Goal: Task Accomplishment & Management: Complete application form

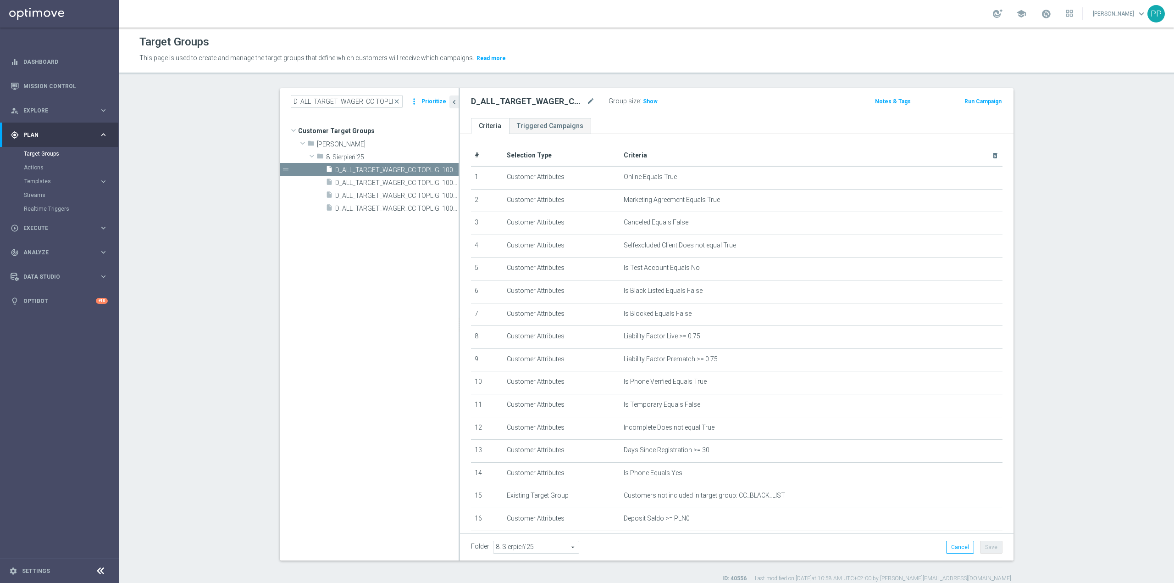
scroll to position [205, 0]
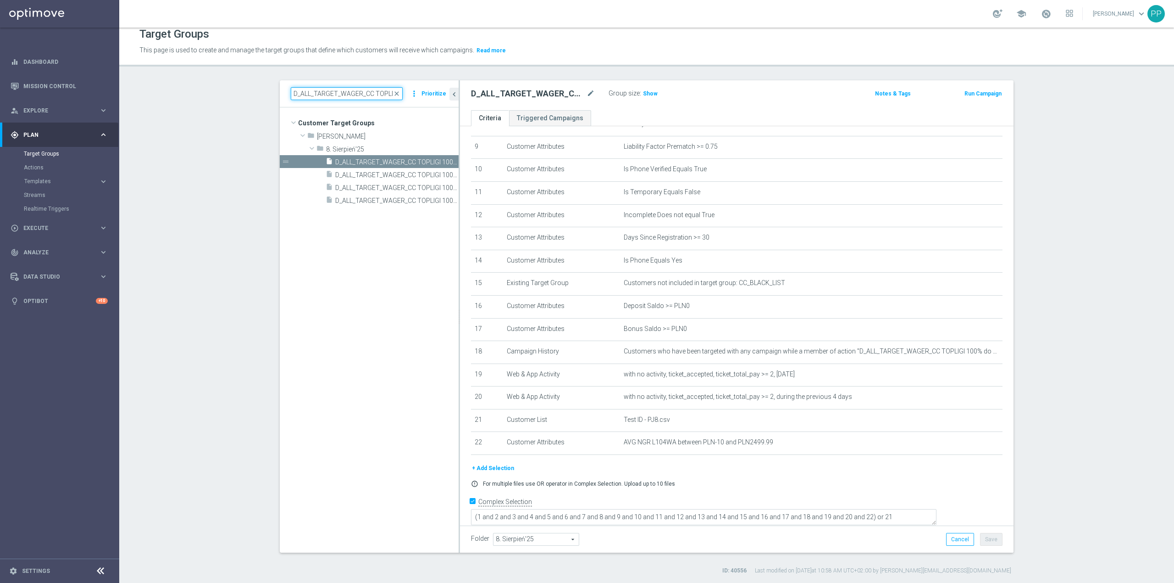
click at [304, 92] on input "D_ALL_TARGET_WAGER_CC TOPLIGI 100% do 500 PLN" at bounding box center [347, 93] width 112 height 13
click at [303, 92] on input "D_ALL_TARGET_WAGER_CC TOPLIGI 100% do 500 PLN" at bounding box center [347, 93] width 112 height 13
paste input "SB PUSH_140825"
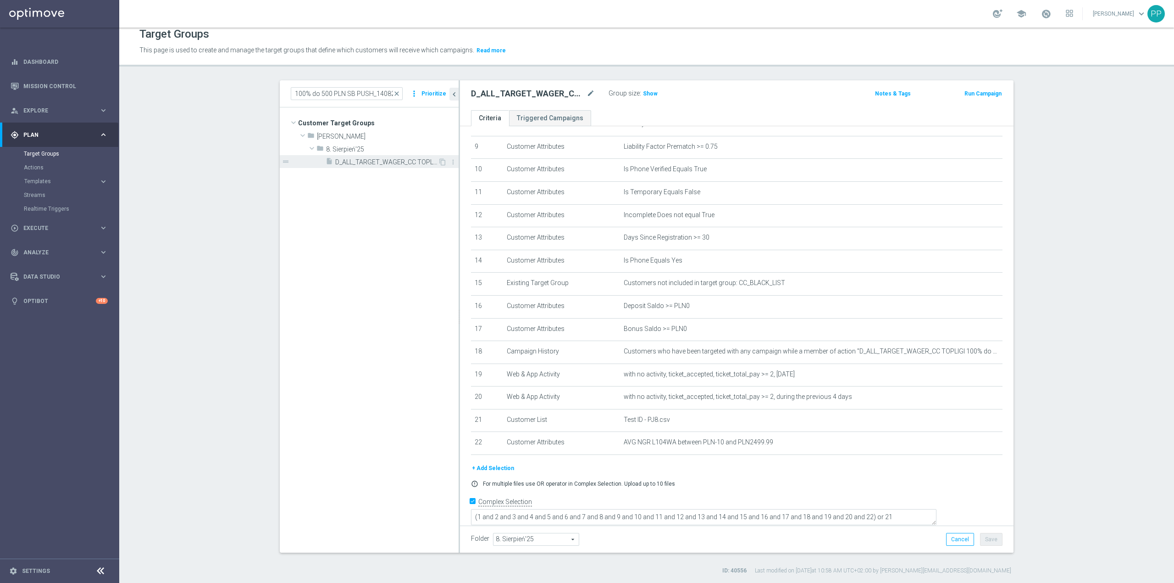
click at [382, 161] on span "D_ALL_TARGET_WAGER_CC TOPLIGI 100% do 500 PLN SB PUSH_140825" at bounding box center [386, 162] width 103 height 8
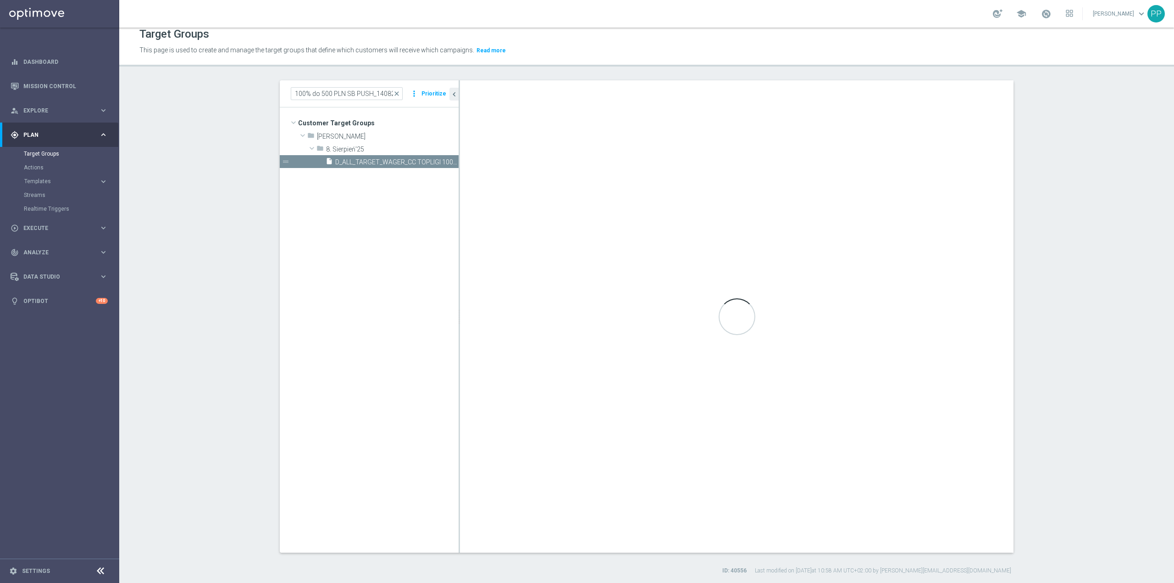
scroll to position [0, 0]
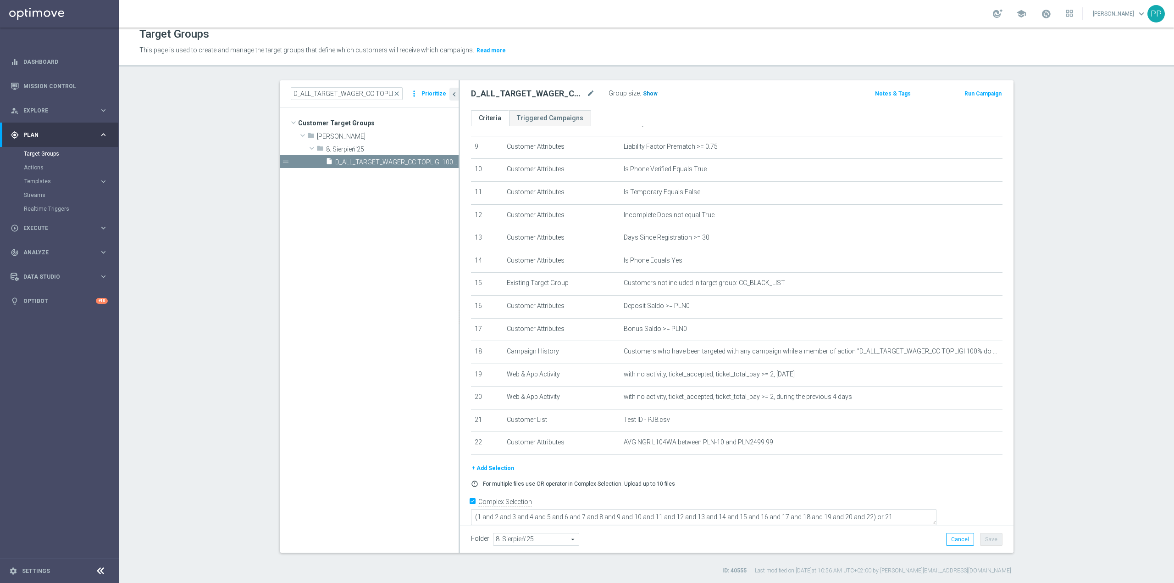
click at [646, 93] on span "Show" at bounding box center [650, 93] width 15 height 6
click at [755, 355] on span "Customers who have been targeted with any campaign while a member of action "D_…" at bounding box center [796, 351] width 345 height 8
click at [331, 95] on input "D_ALL_TARGET_WAGER_CC TOPLIGI 100% do 500 PLN SB PUSH_140825" at bounding box center [347, 93] width 112 height 13
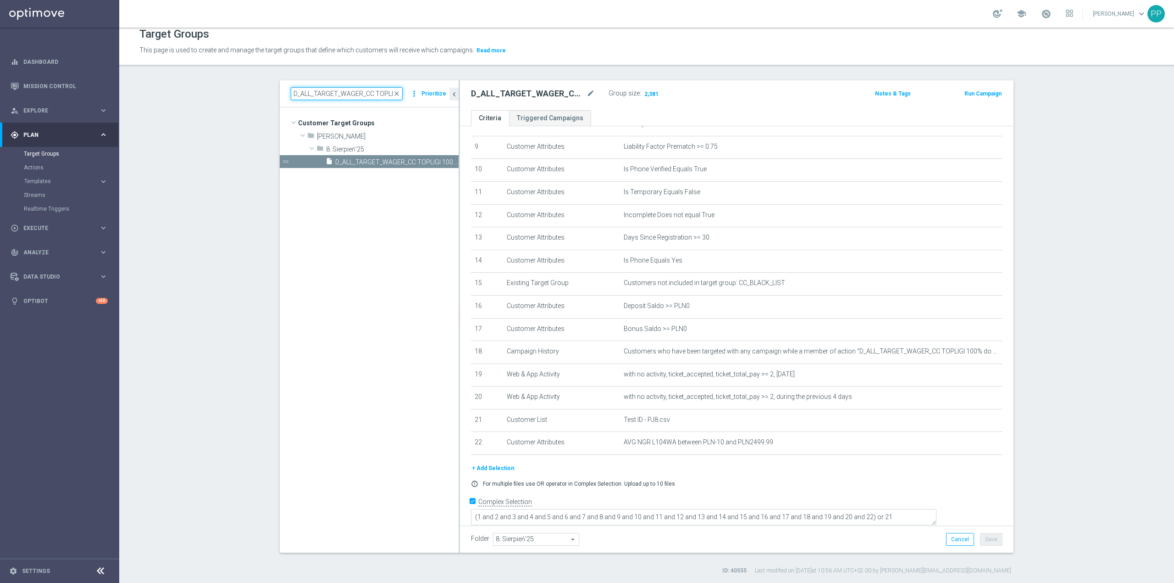
paste input "ND SMS"
type input "D_ALL_TARGET_WAGER_CC TOPLIGI 100% do 500 PLN ND SMS_140825"
click at [368, 162] on span "D_ALL_TARGET_WAGER_CC TOPLIGI 100% do 500 PLN ND SMS_140825" at bounding box center [386, 162] width 103 height 8
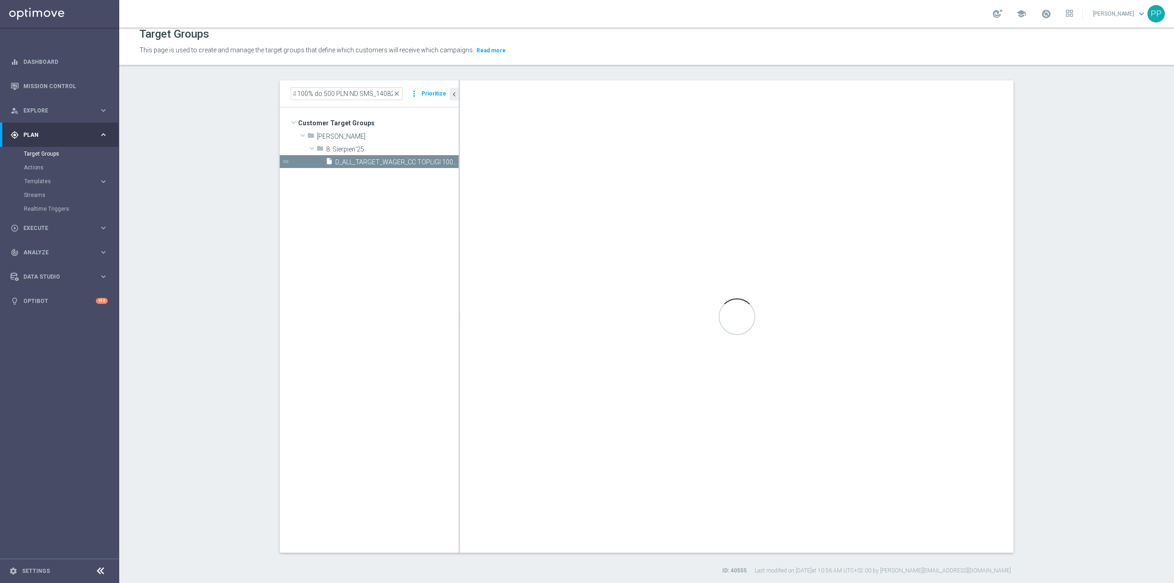
scroll to position [0, 0]
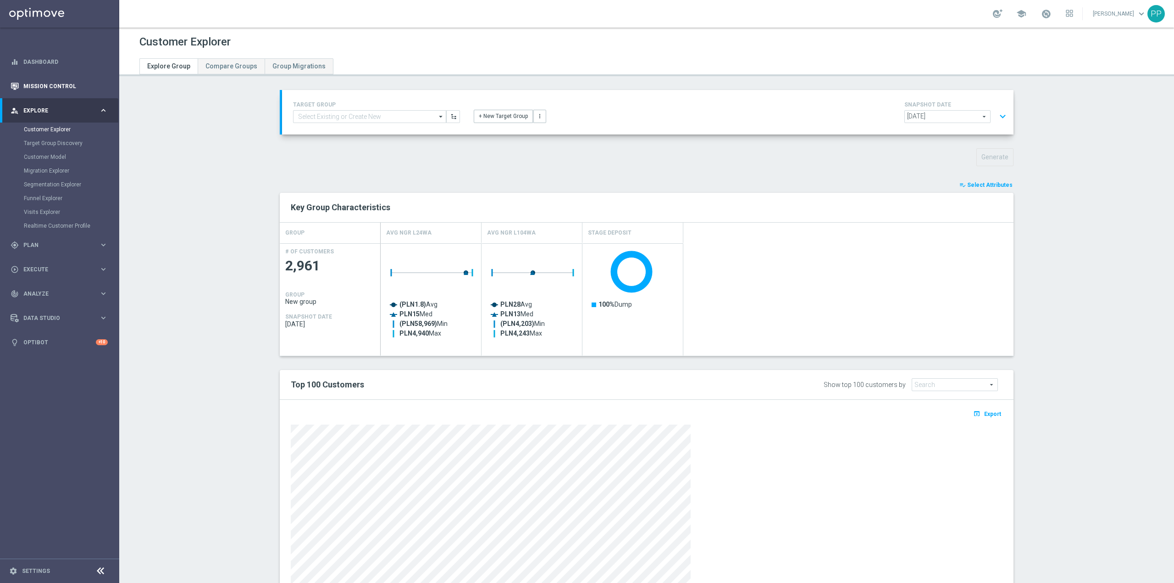
scroll to position [37, 0]
click at [53, 81] on link "Mission Control" at bounding box center [65, 86] width 84 height 24
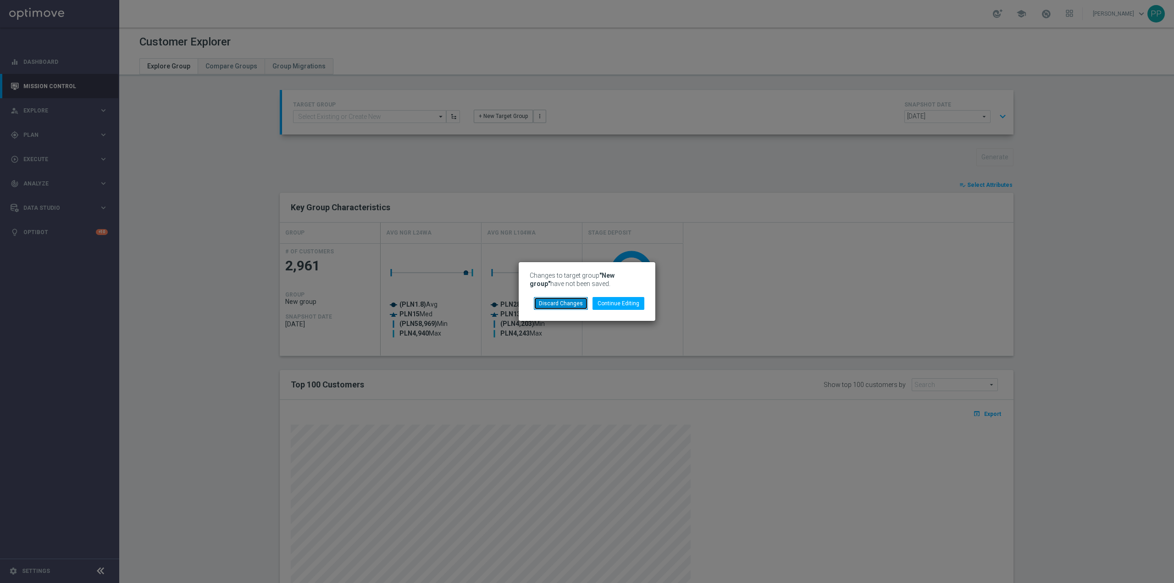
click at [578, 304] on button "Discard Changes" at bounding box center [561, 303] width 54 height 13
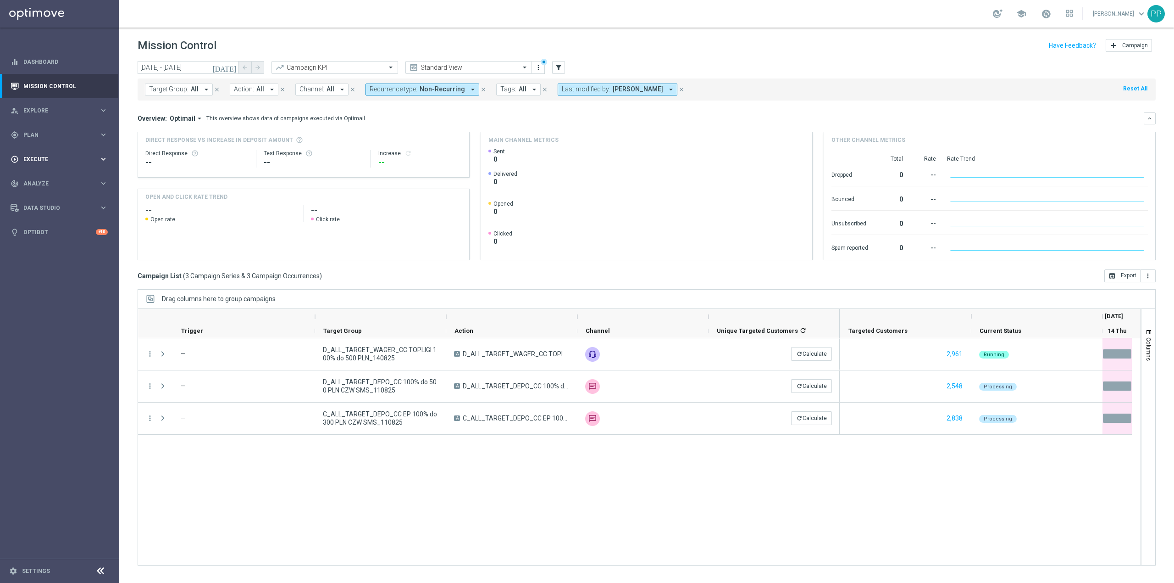
click at [48, 156] on span "Execute" at bounding box center [61, 159] width 76 height 6
click at [48, 174] on link "Campaign Builder" at bounding box center [60, 177] width 72 height 7
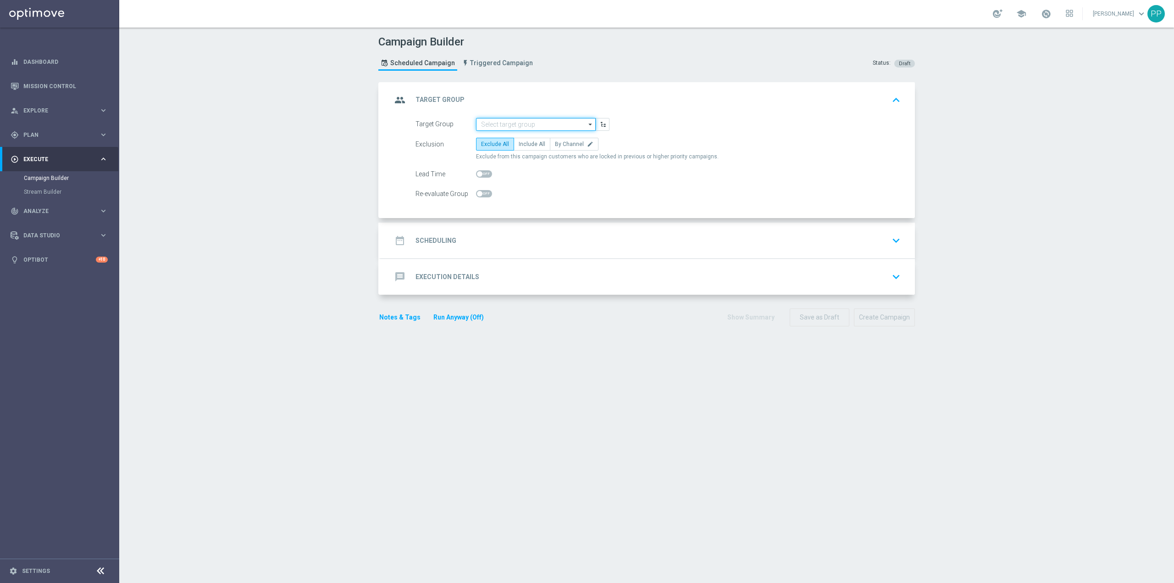
click at [521, 127] on input at bounding box center [536, 124] width 120 height 13
paste input "D_ALL_TARGET_WAGER_CC TOPLIGI 100% do 500 PLN SB PUSH_140825"
click at [516, 145] on div "D_ALL_TARGET_WAGER_CC TOPLIGI 100% do 500 PLN SB PUSH_140825" at bounding box center [543, 141] width 111 height 17
type input "D_ALL_TARGET_WAGER_CC TOPLIGI 100% do 500 PLN SB PUSH_140825"
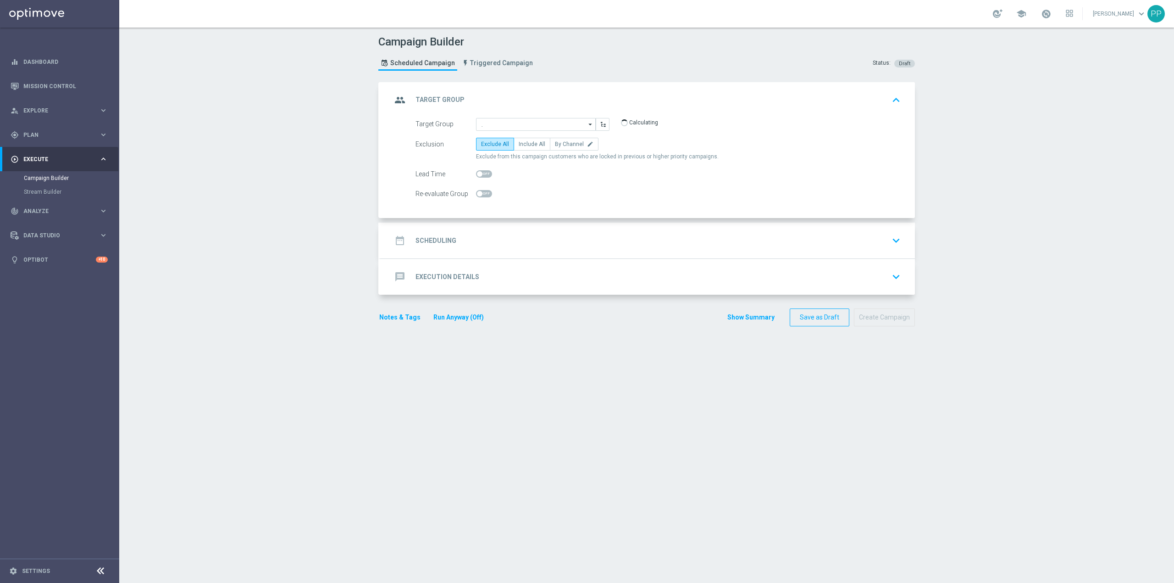
scroll to position [0, 0]
checkbox input "true"
click at [519, 143] on span "Include All" at bounding box center [532, 144] width 27 height 6
click at [519, 143] on input "Include All" at bounding box center [522, 146] width 6 height 6
radio input "true"
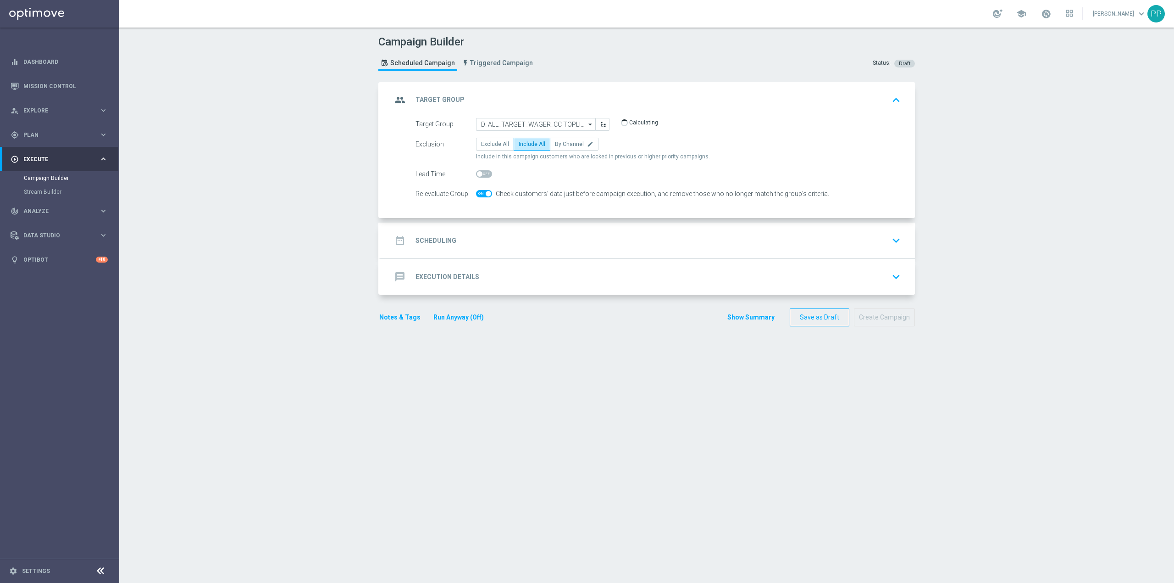
click at [523, 239] on div "date_range Scheduling keyboard_arrow_down" at bounding box center [648, 240] width 512 height 17
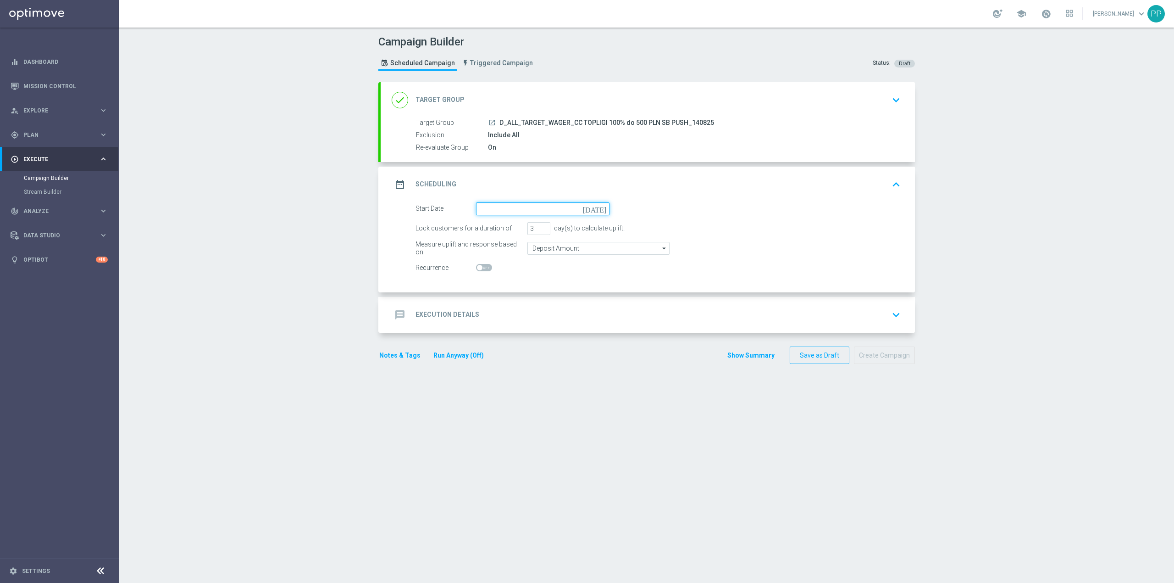
click at [517, 208] on input at bounding box center [542, 208] width 133 height 13
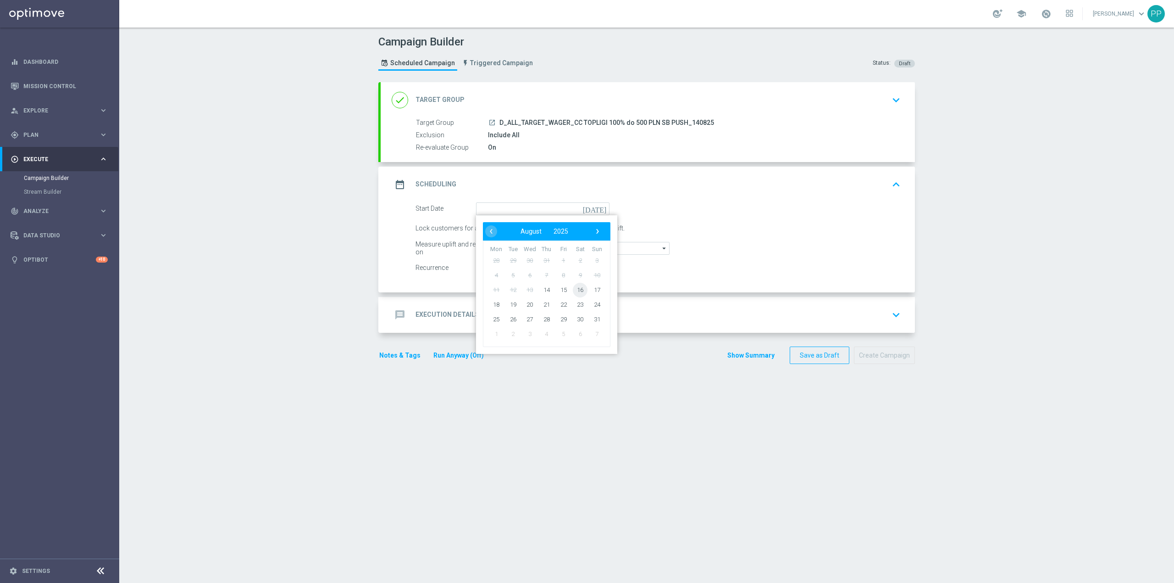
click at [574, 290] on span "16" at bounding box center [580, 289] width 15 height 15
type input "[DATE]"
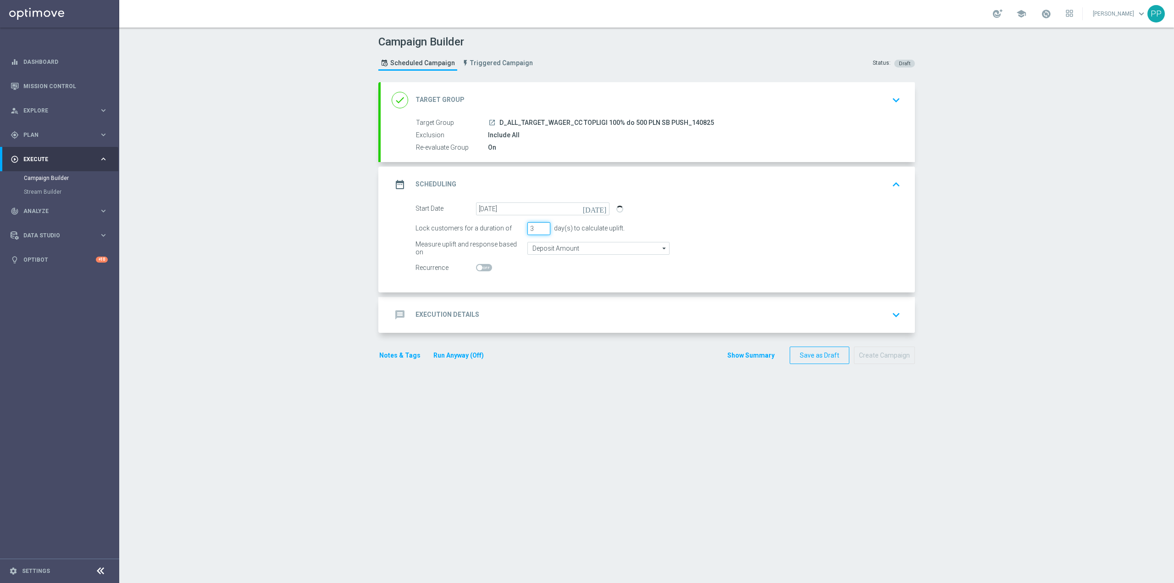
drag, startPoint x: 530, startPoint y: 229, endPoint x: 505, endPoint y: 229, distance: 25.7
click at [505, 229] on div "Lock customers for a duration of 3 day(s) to calculate uplift." at bounding box center [658, 228] width 499 height 13
type input "1"
click at [535, 247] on input "Deposit Amount" at bounding box center [599, 248] width 142 height 13
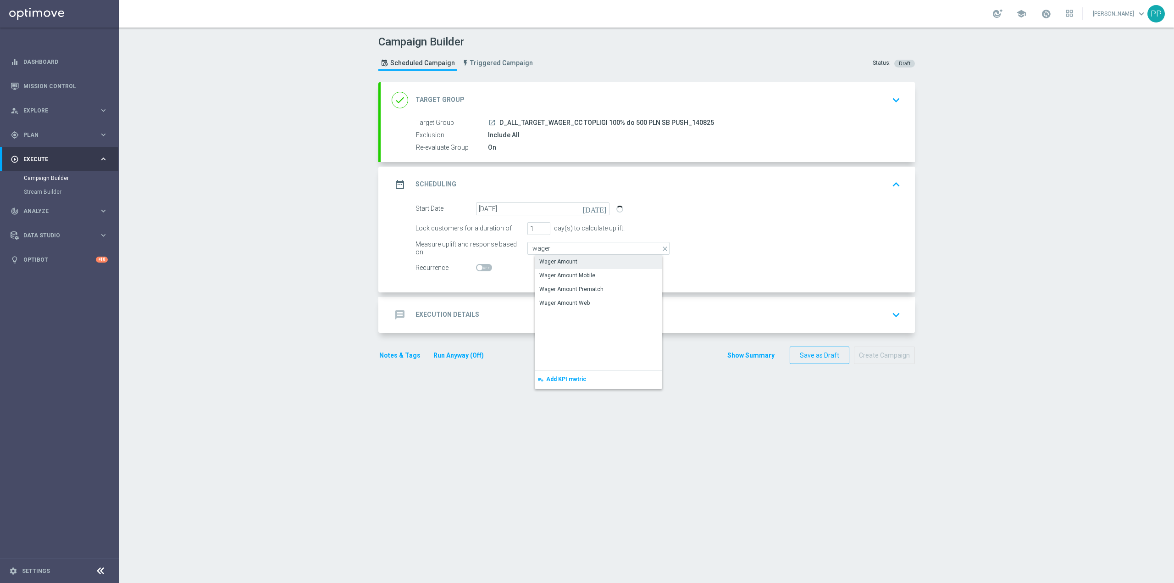
drag, startPoint x: 540, startPoint y: 259, endPoint x: 537, endPoint y: 264, distance: 6.6
click at [541, 259] on div "Wager Amount" at bounding box center [558, 261] width 38 height 8
type input "Wager Amount"
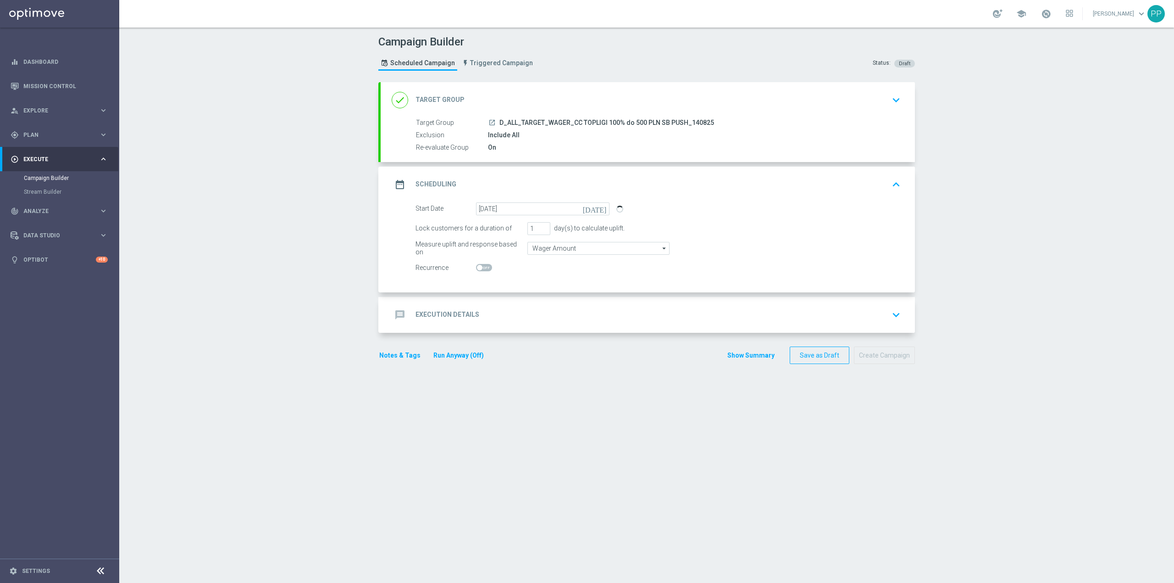
click at [492, 307] on div "message Execution Details keyboard_arrow_down" at bounding box center [648, 314] width 512 height 17
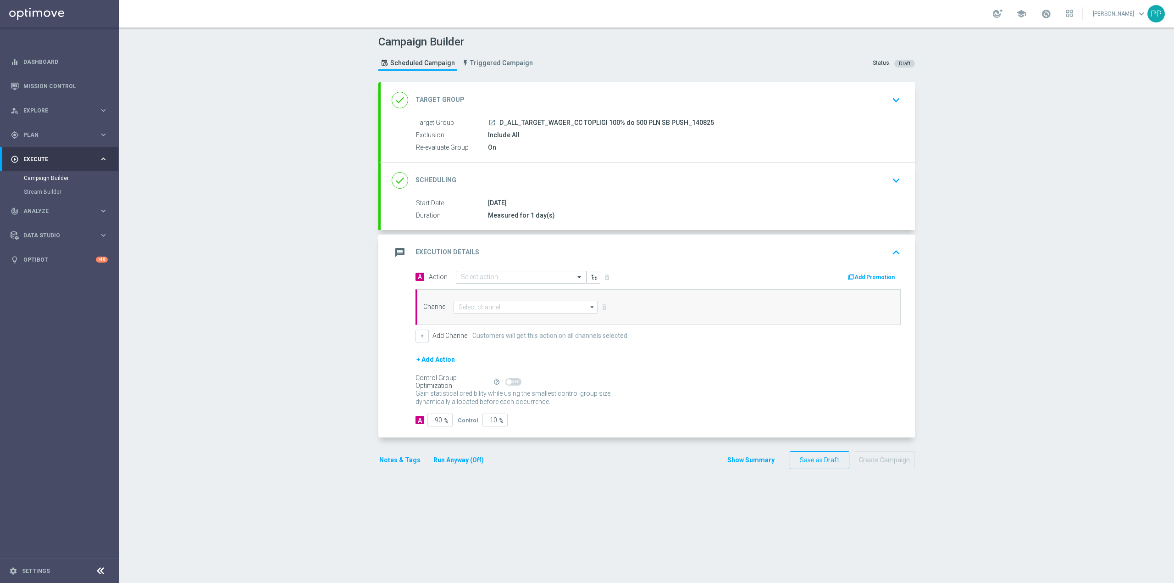
click at [481, 279] on input "text" at bounding box center [512, 277] width 102 height 8
click at [485, 400] on span "Create new action" at bounding box center [493, 401] width 48 height 6
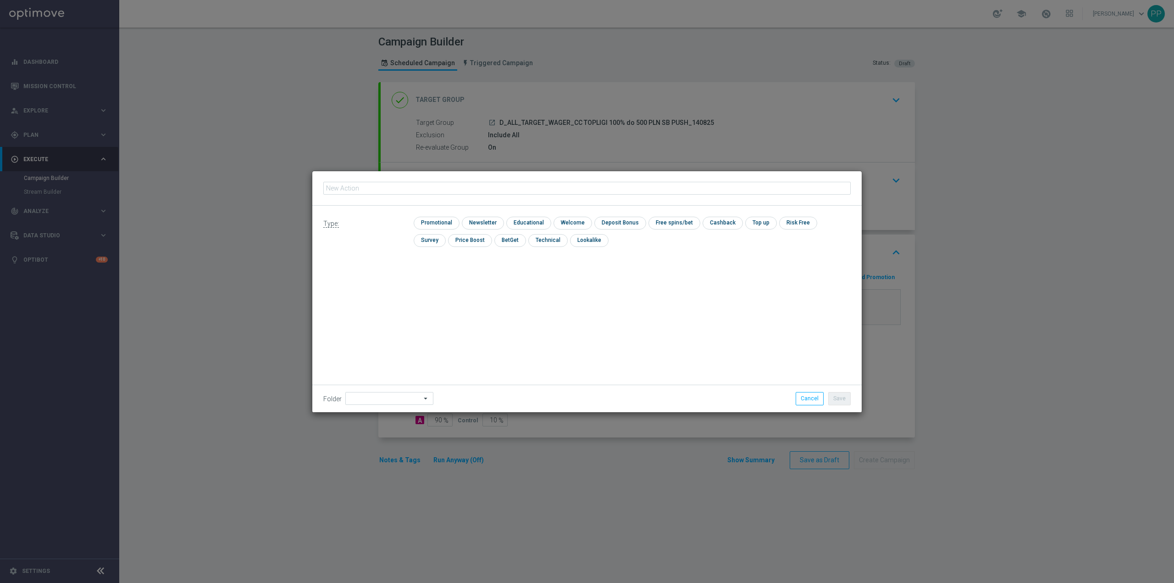
click at [424, 190] on input "text" at bounding box center [587, 188] width 528 height 13
type input "D_ALL_TARGET_WAGER_CC TOPLIGI 100% do 500 PLN SB PUSH_140825"
click at [432, 222] on input "checkbox" at bounding box center [436, 223] width 44 height 12
checkbox input "true"
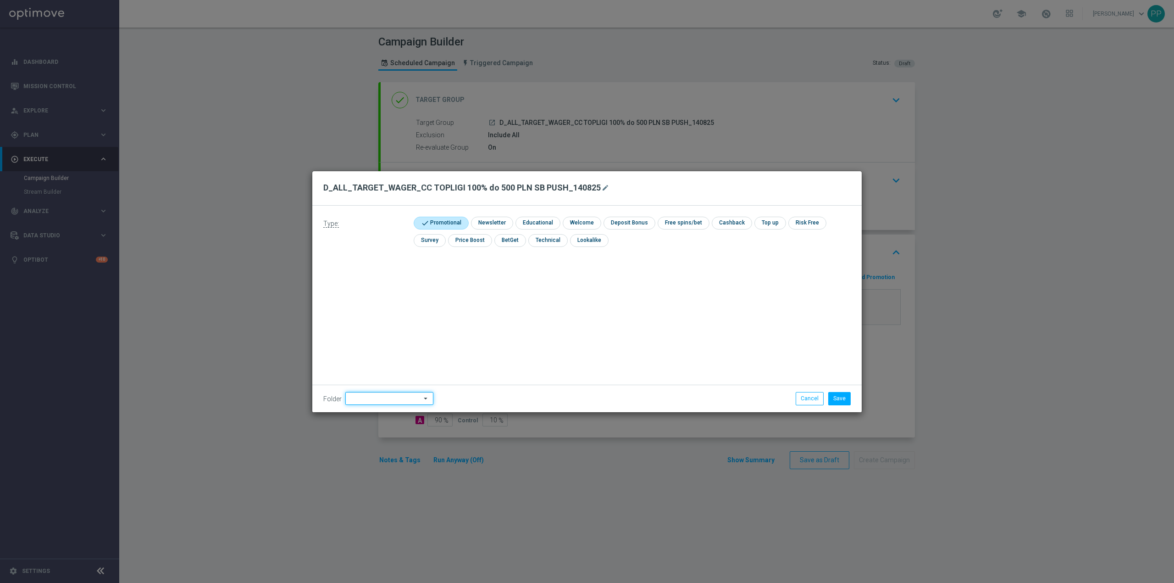
click at [380, 395] on input at bounding box center [389, 398] width 88 height 13
click at [367, 285] on div "8. Sierpień 2025" at bounding box center [377, 283] width 40 height 8
type input "8. Sierpień 2025"
click at [841, 392] on button "Save" at bounding box center [839, 398] width 22 height 13
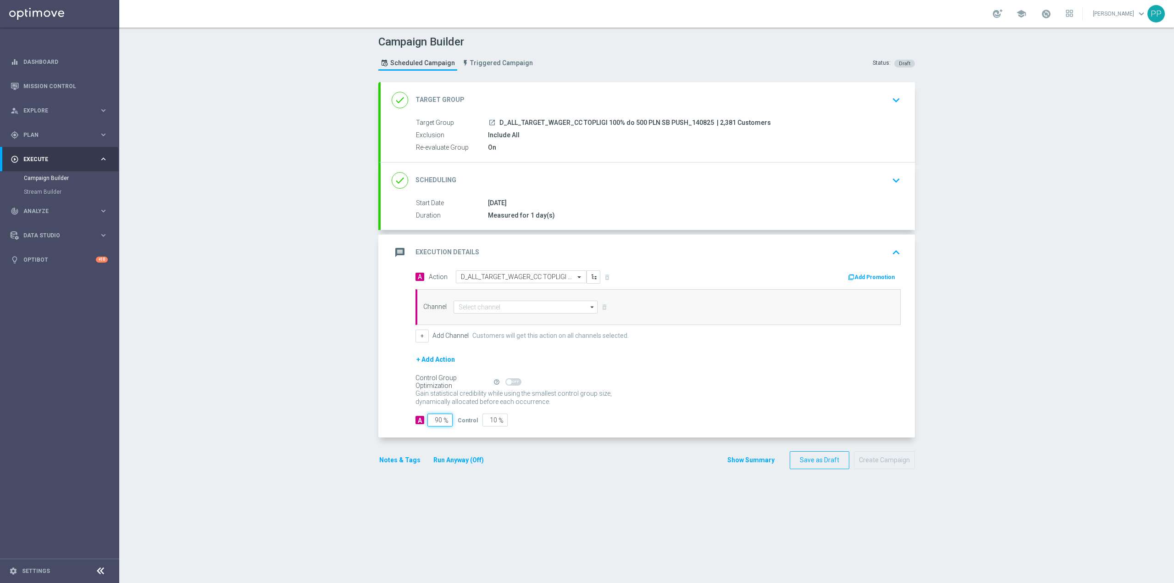
click at [430, 421] on input "90" at bounding box center [440, 419] width 25 height 13
type input "9"
type input "91"
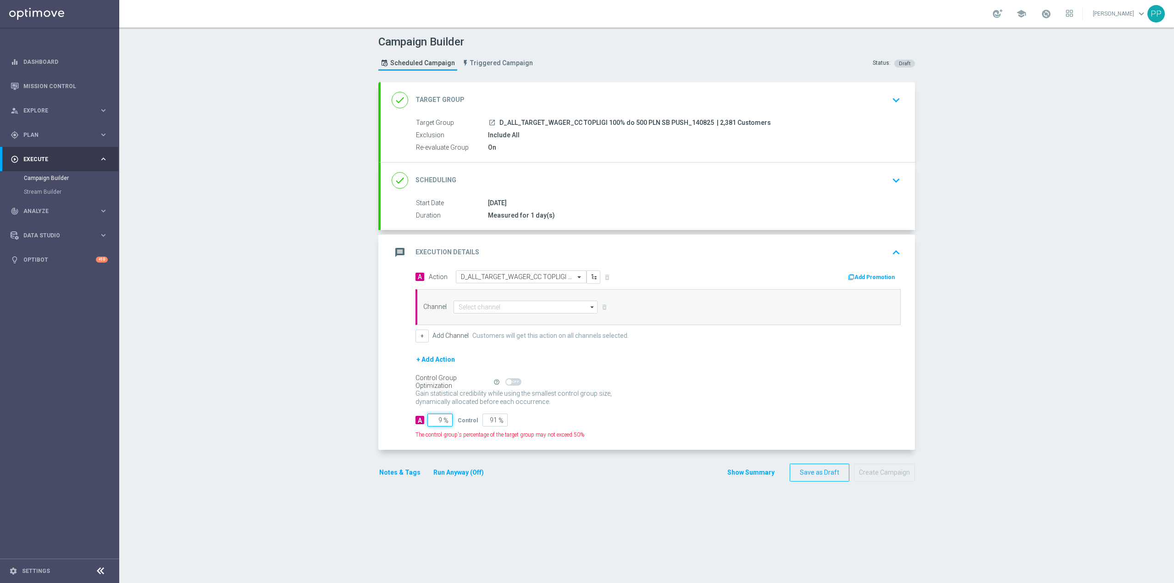
type input "95"
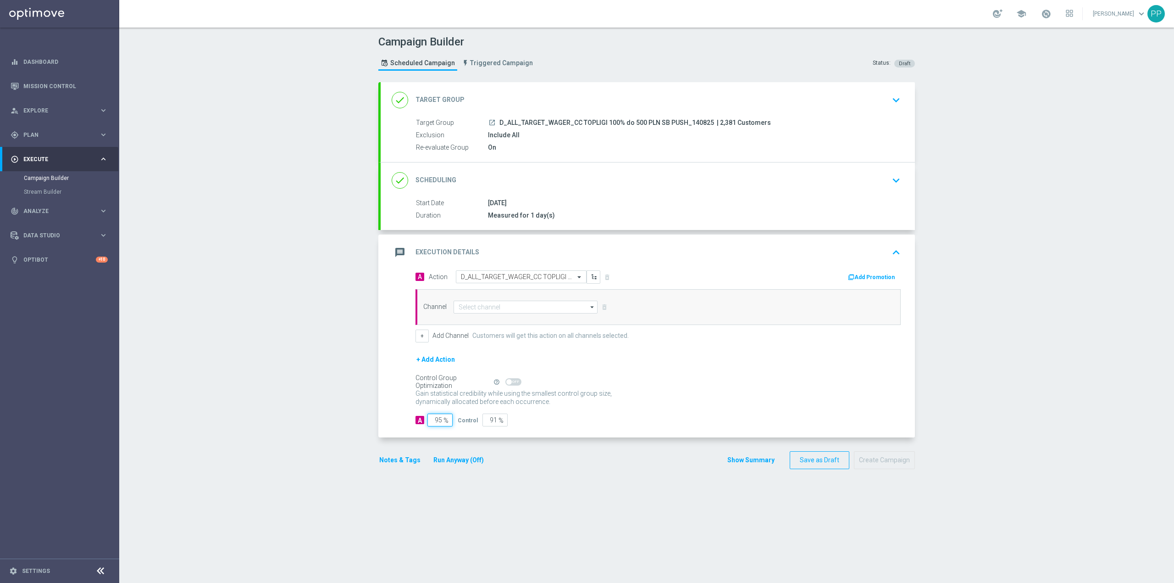
type input "5"
type input "95"
drag, startPoint x: 304, startPoint y: 382, endPoint x: 405, endPoint y: 459, distance: 127.0
click at [306, 383] on div "Campaign Builder Scheduled Campaign Triggered Campaign Status: Draft done Targe…" at bounding box center [646, 305] width 1055 height 555
click at [406, 461] on button "Notes & Tags" at bounding box center [399, 459] width 43 height 11
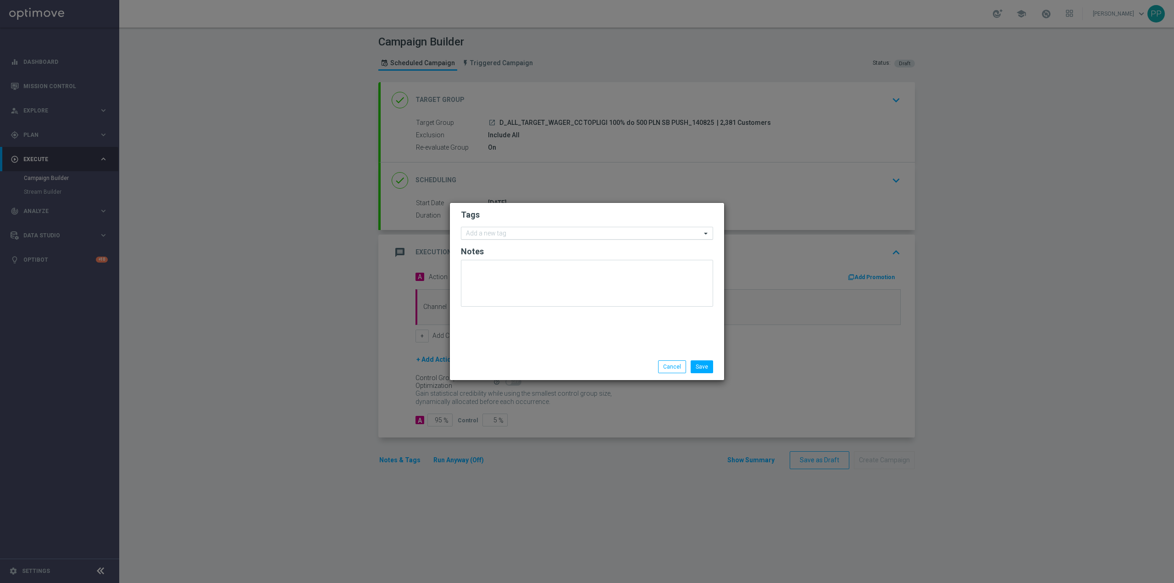
click at [496, 230] on input "text" at bounding box center [583, 234] width 235 height 8
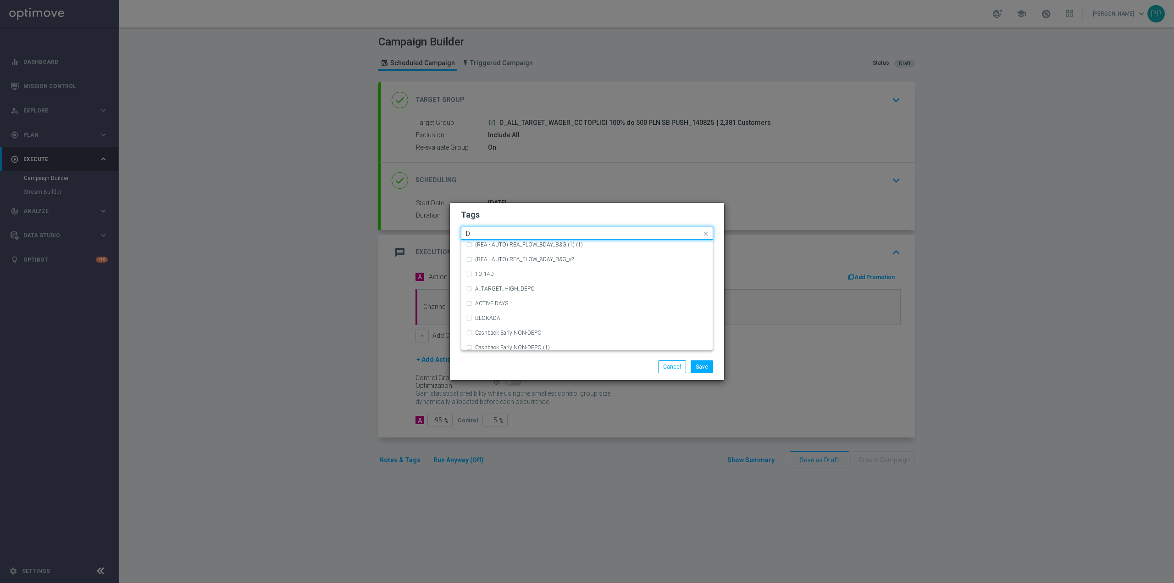
scroll to position [978, 0]
click at [487, 321] on div "D" at bounding box center [587, 325] width 242 height 15
type input "D"
click at [490, 234] on input "D" at bounding box center [583, 234] width 235 height 8
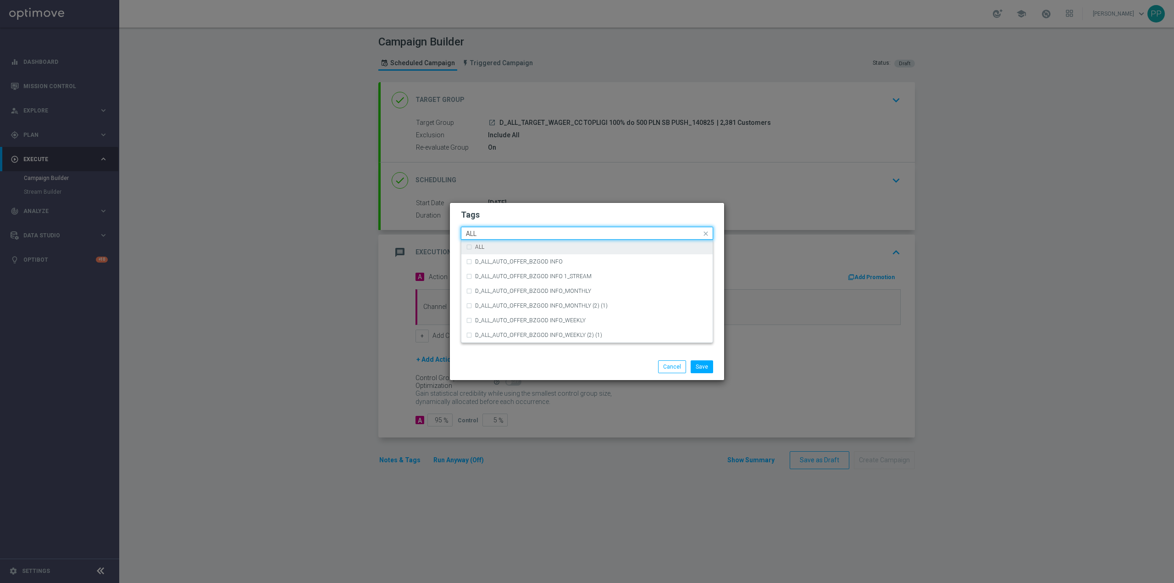
click at [525, 246] on div "ALL" at bounding box center [591, 247] width 233 height 6
click at [524, 239] on div "ALL" at bounding box center [583, 234] width 237 height 9
type input "A"
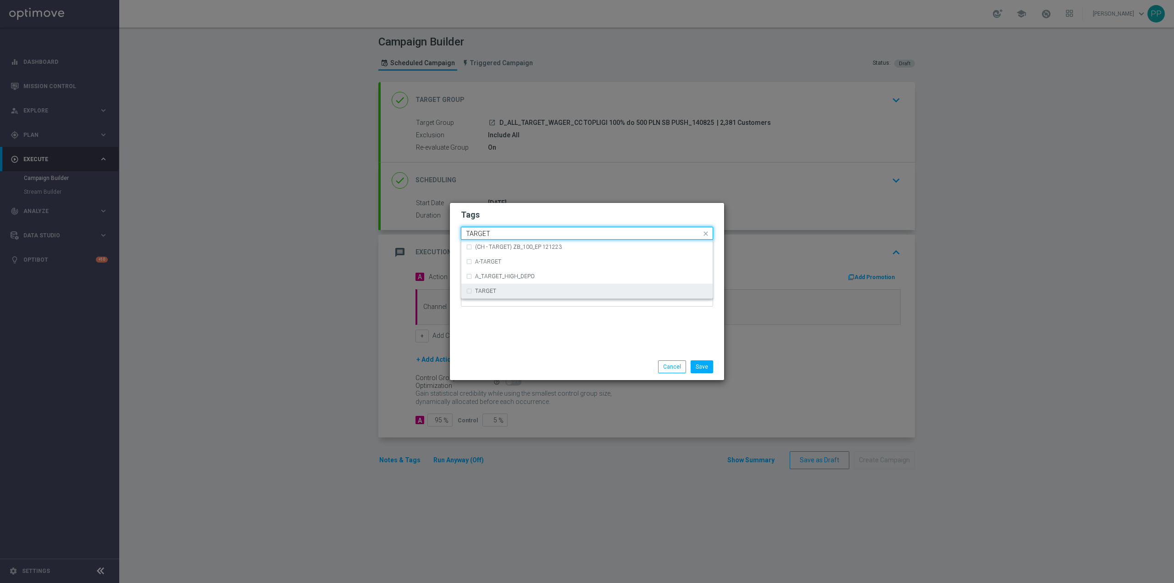
click at [536, 286] on div "TARGET" at bounding box center [587, 290] width 242 height 15
click at [529, 236] on input "TARGET" at bounding box center [583, 234] width 235 height 8
type input "T"
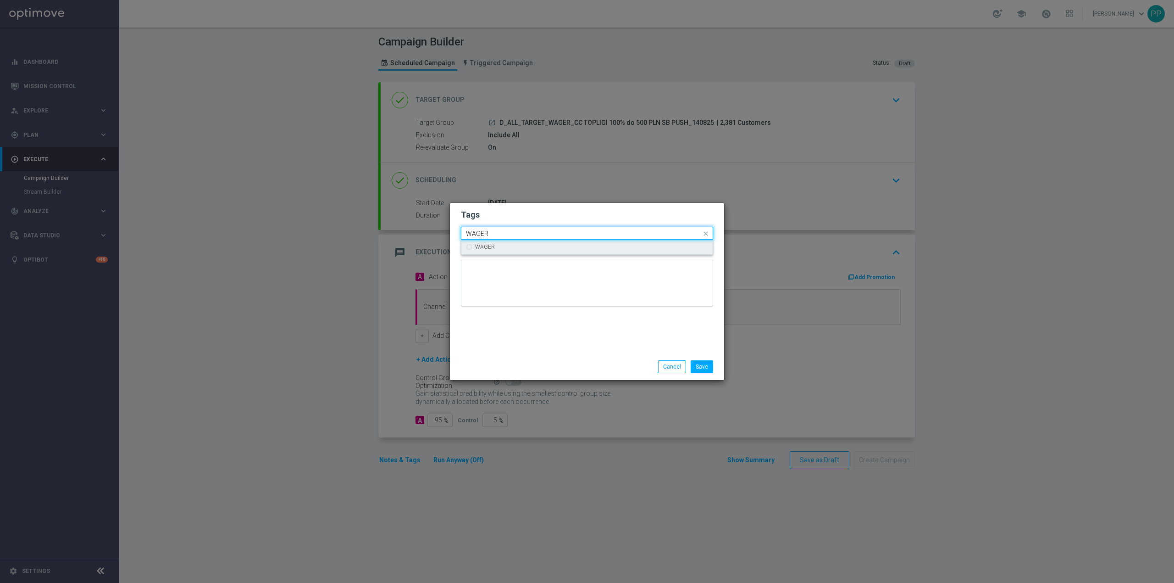
click at [505, 246] on div "WAGER" at bounding box center [591, 247] width 233 height 6
click at [517, 233] on input "WAGER" at bounding box center [583, 234] width 235 height 8
type input "W"
click at [502, 255] on div "Call Center" at bounding box center [587, 261] width 242 height 15
type input "Call"
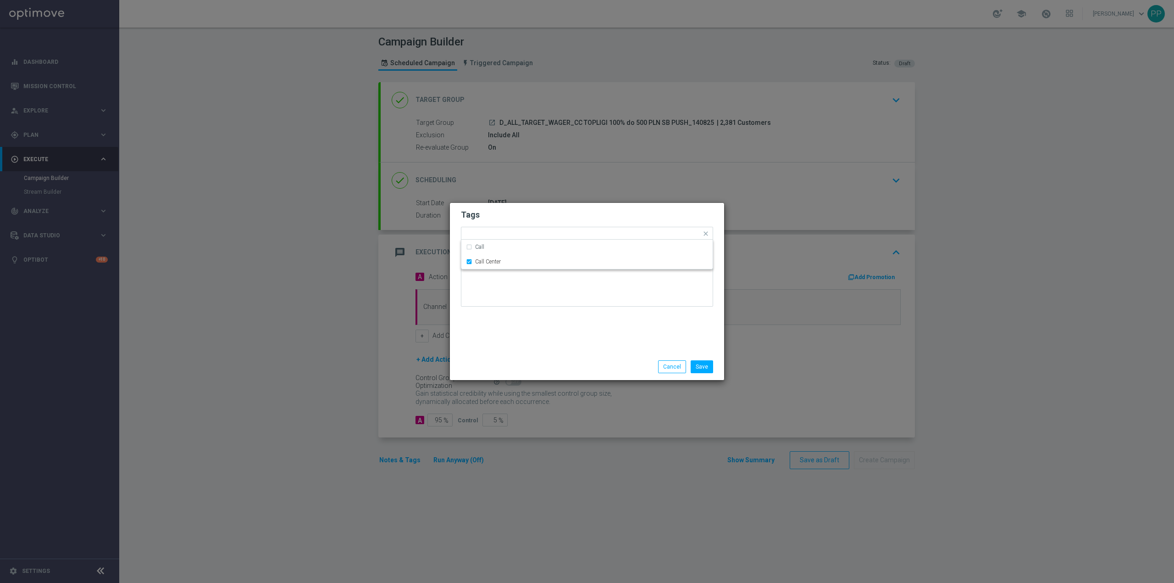
click at [520, 307] on div at bounding box center [587, 287] width 252 height 54
click at [701, 366] on button "Save" at bounding box center [702, 366] width 22 height 13
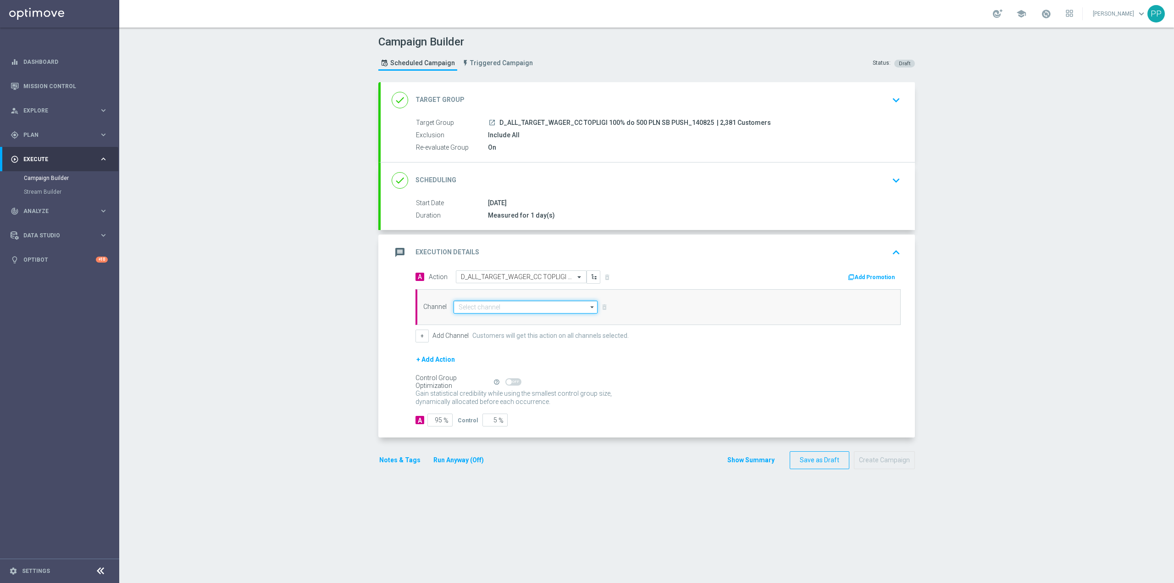
click at [533, 307] on input at bounding box center [526, 306] width 144 height 13
click at [494, 345] on div "XtremePush" at bounding box center [529, 343] width 136 height 13
type input "XtremePush"
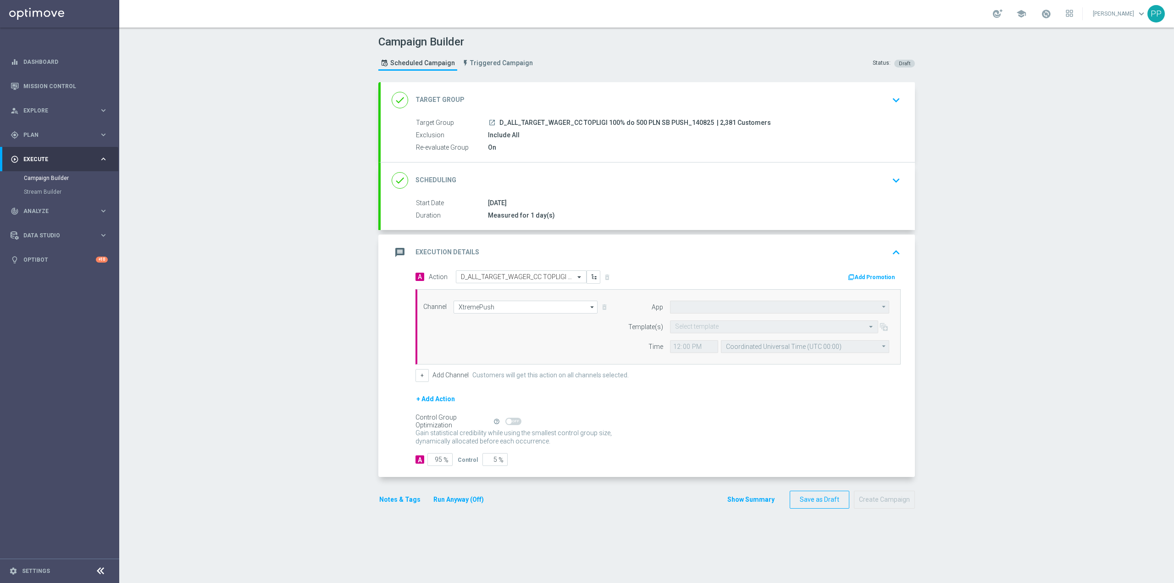
type input "STS_PL"
click at [722, 329] on input "text" at bounding box center [765, 327] width 180 height 8
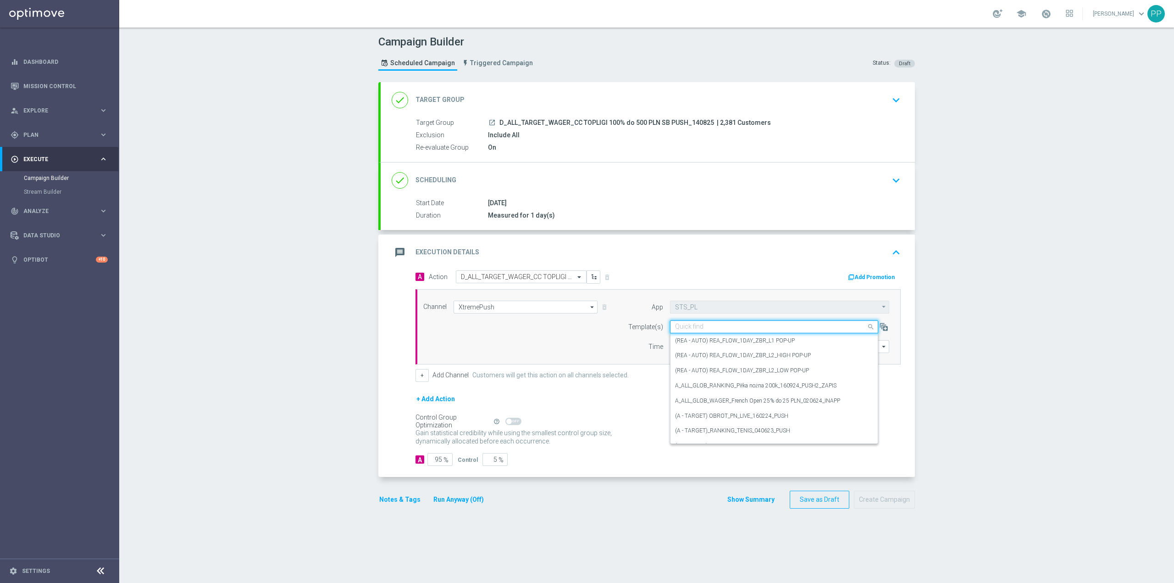
paste input "D_ALL_TARGET_WAGER_CC TOPLIGI 100% do 500 PLN SB PUSH_140825"
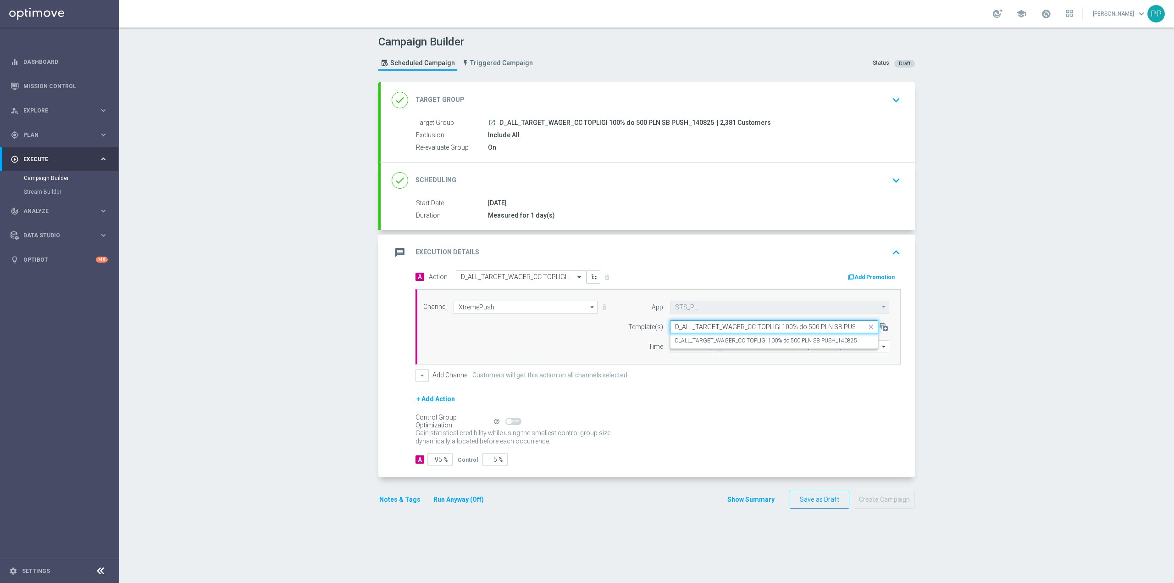
scroll to position [0, 28]
click at [729, 344] on label "D_ALL_TARGET_WAGER_CC TOPLIGI 100% do 500 PLN SB PUSH_140825" at bounding box center [766, 341] width 182 height 8
type input "D_ALL_TARGET_WAGER_CC TOPLIGI 100% do 500 PLN SB PUSH_140825"
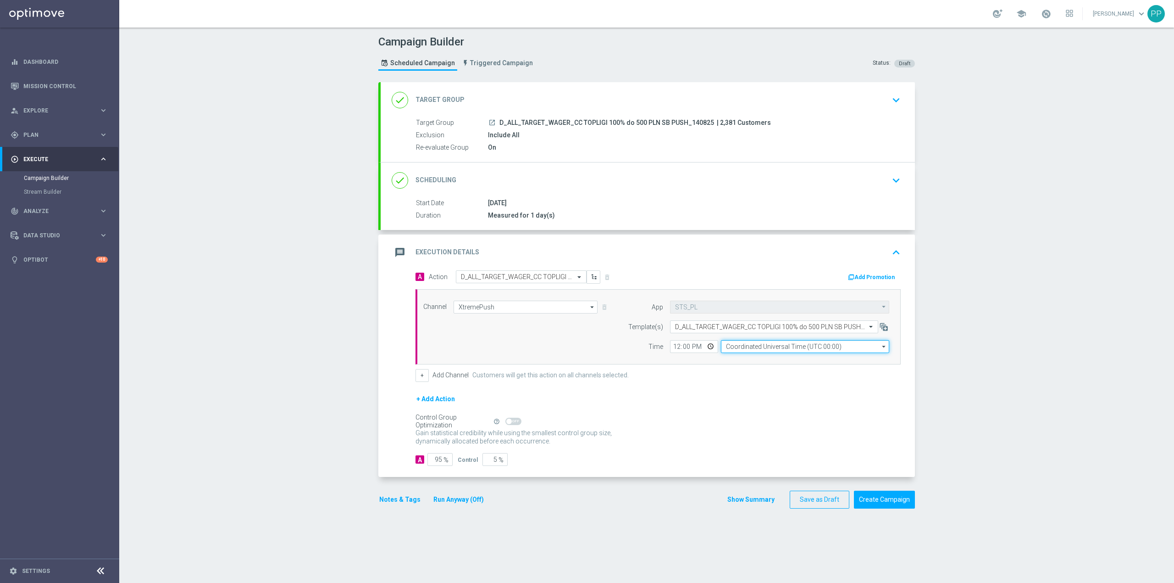
click at [755, 351] on input "Coordinated Universal Time (UTC 00:00)" at bounding box center [805, 346] width 168 height 13
click at [756, 363] on div "Central European Time ([GEOGRAPHIC_DATA]) (UTC +02:00)" at bounding box center [808, 360] width 150 height 8
type input "Central European Time ([GEOGRAPHIC_DATA]) (UTC +02:00)"
click at [672, 350] on input "12:00" at bounding box center [694, 346] width 48 height 13
type input "18:45"
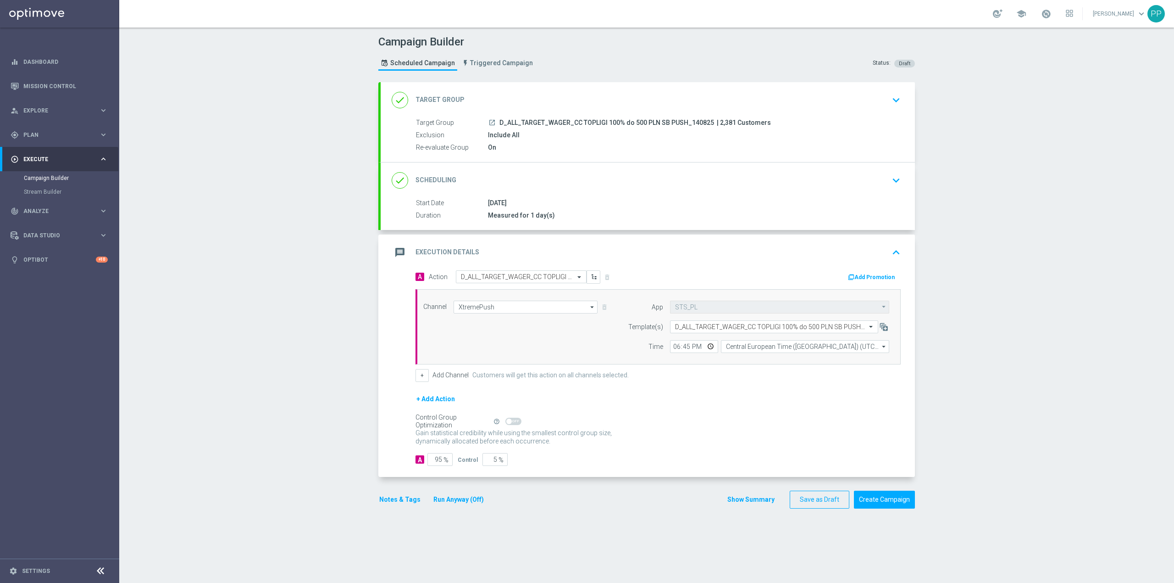
click at [361, 468] on div "Campaign Builder Scheduled Campaign Triggered Campaign Status: Draft done Targe…" at bounding box center [646, 305] width 1055 height 555
click at [590, 252] on div "message Execution Details keyboard_arrow_up" at bounding box center [648, 252] width 512 height 17
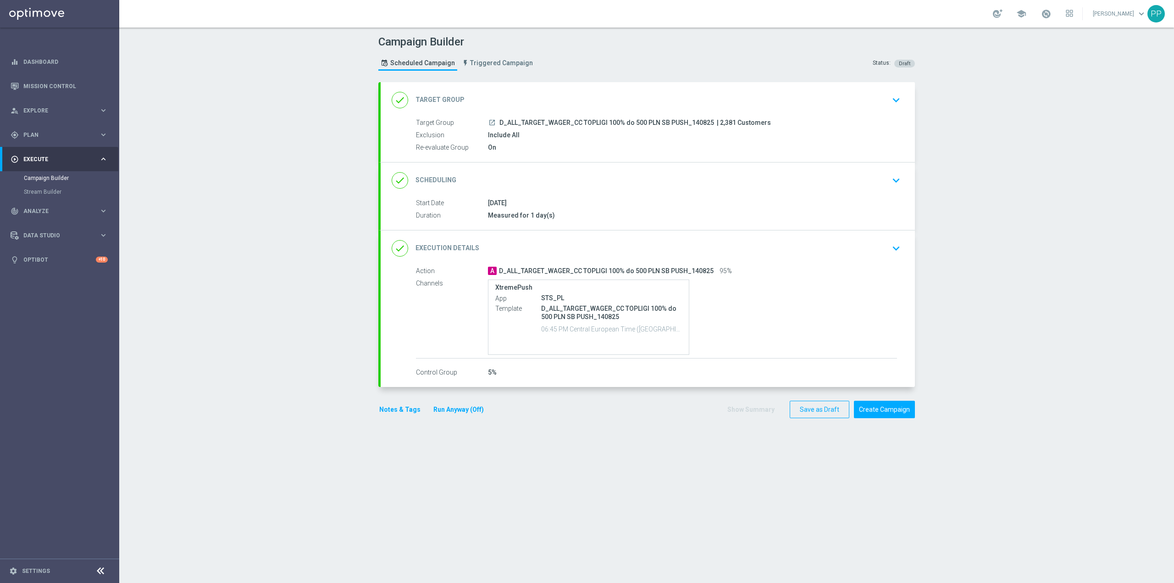
click at [270, 313] on div "Campaign Builder Scheduled Campaign Triggered Campaign Status: Draft done Targe…" at bounding box center [646, 305] width 1055 height 555
click at [885, 415] on button "Create Campaign" at bounding box center [884, 409] width 61 height 18
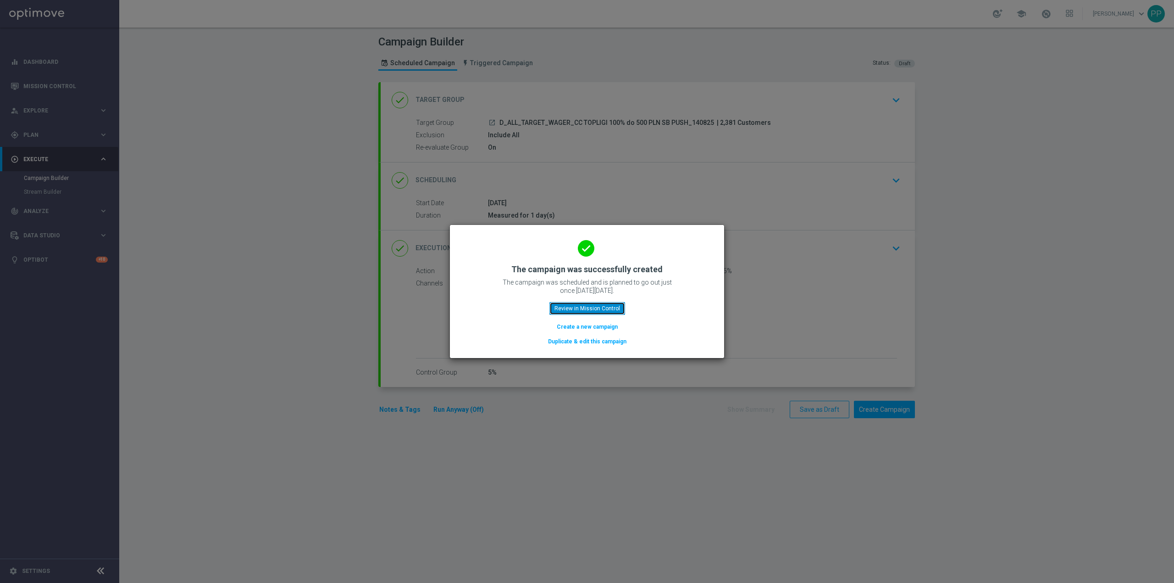
click at [608, 309] on button "Review in Mission Control" at bounding box center [588, 308] width 76 height 13
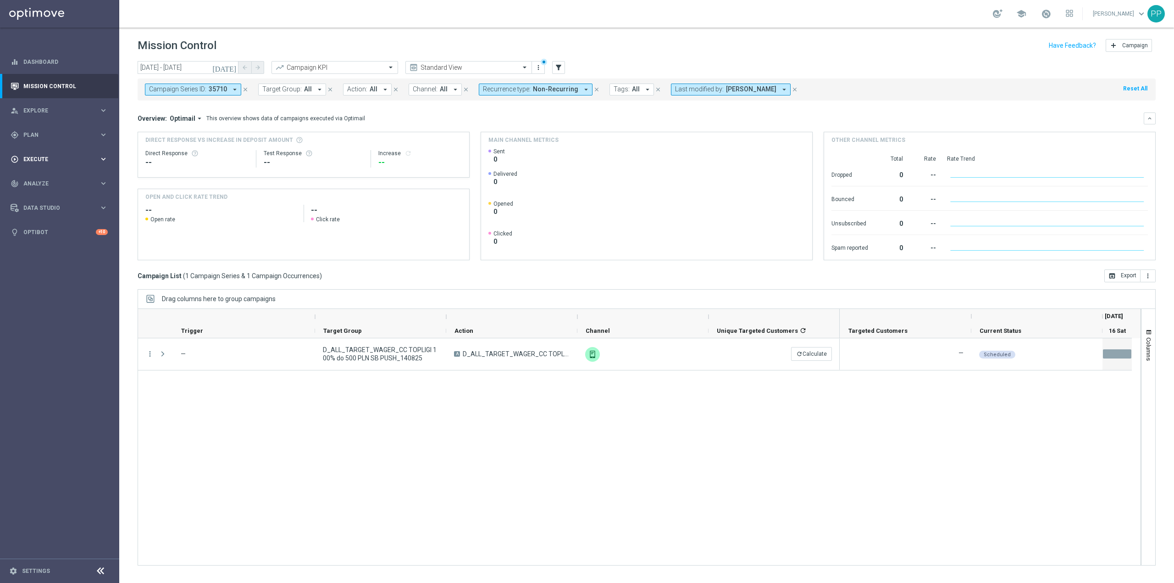
click at [44, 158] on span "Execute" at bounding box center [61, 159] width 76 height 6
click at [52, 177] on link "Campaign Builder" at bounding box center [60, 177] width 72 height 7
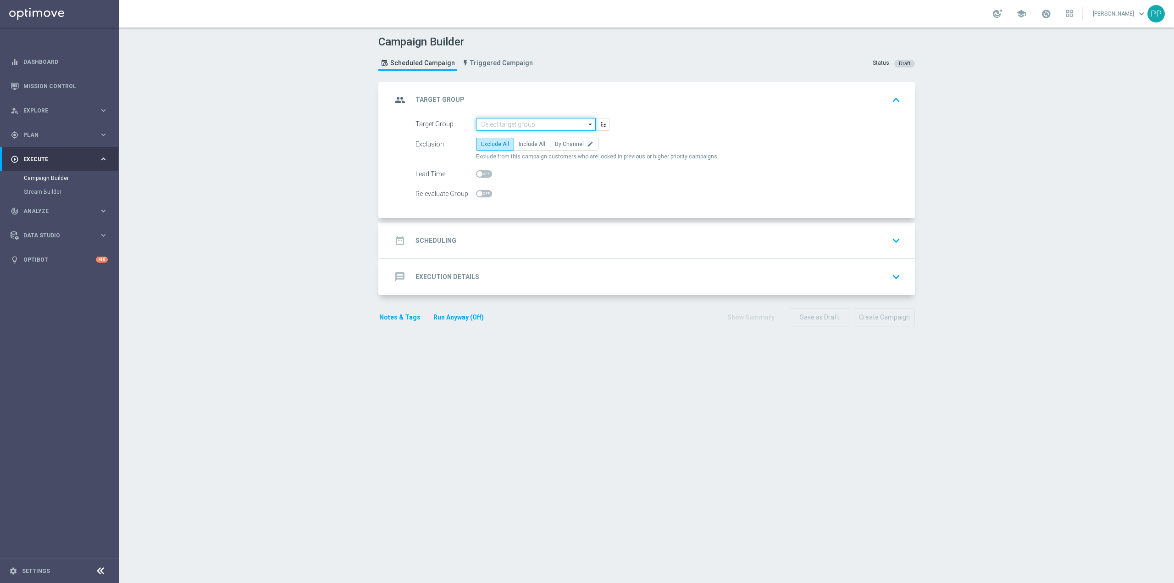
click at [497, 122] on input at bounding box center [536, 124] width 120 height 13
paste input "D_ALL_TARGET_WAGER_CC TOPLIGI 100% do 500 PLN ND SMS_140825"
click at [500, 139] on div "D_ALL_TARGET_WAGER_CC TOPLIGI 100% do 500 PLN ND SMS_140825" at bounding box center [543, 141] width 111 height 17
type input "D_ALL_TARGET_WAGER_CC TOPLIGI 100% do 500 PLN ND SMS_140825"
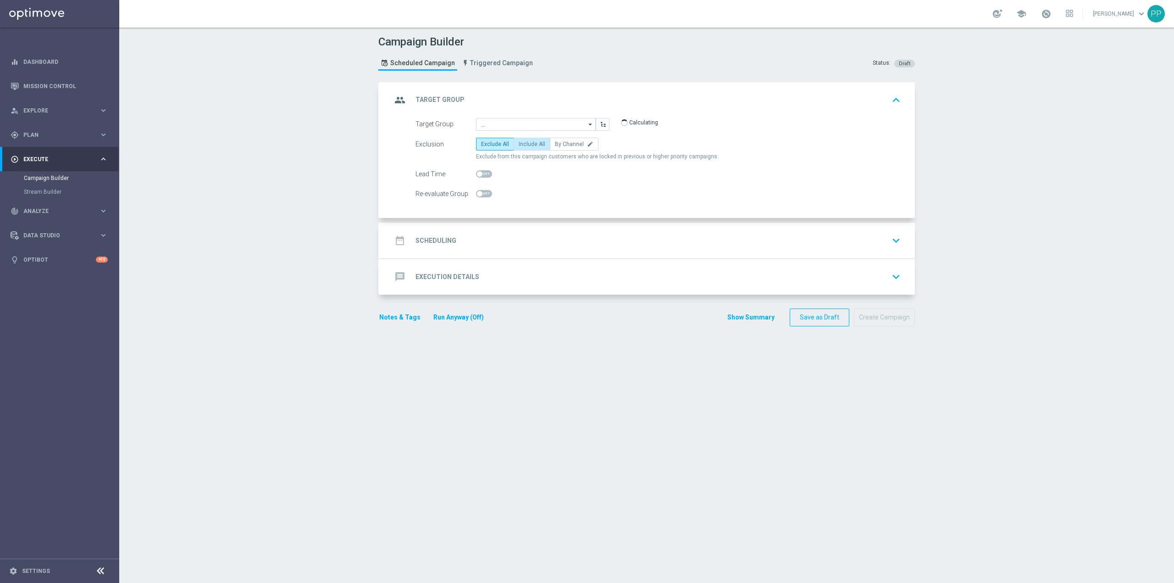
scroll to position [0, 0]
checkbox input "true"
click at [519, 144] on span "Include All" at bounding box center [532, 144] width 27 height 6
click at [519, 144] on input "Include All" at bounding box center [522, 146] width 6 height 6
radio input "true"
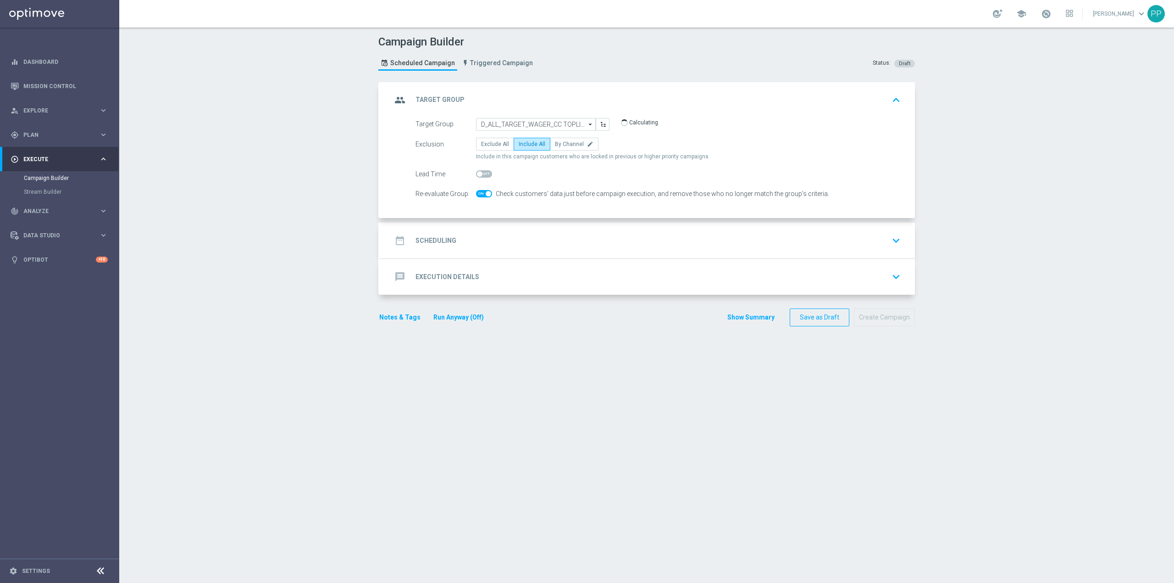
click at [475, 245] on div "date_range Scheduling keyboard_arrow_down" at bounding box center [648, 240] width 512 height 17
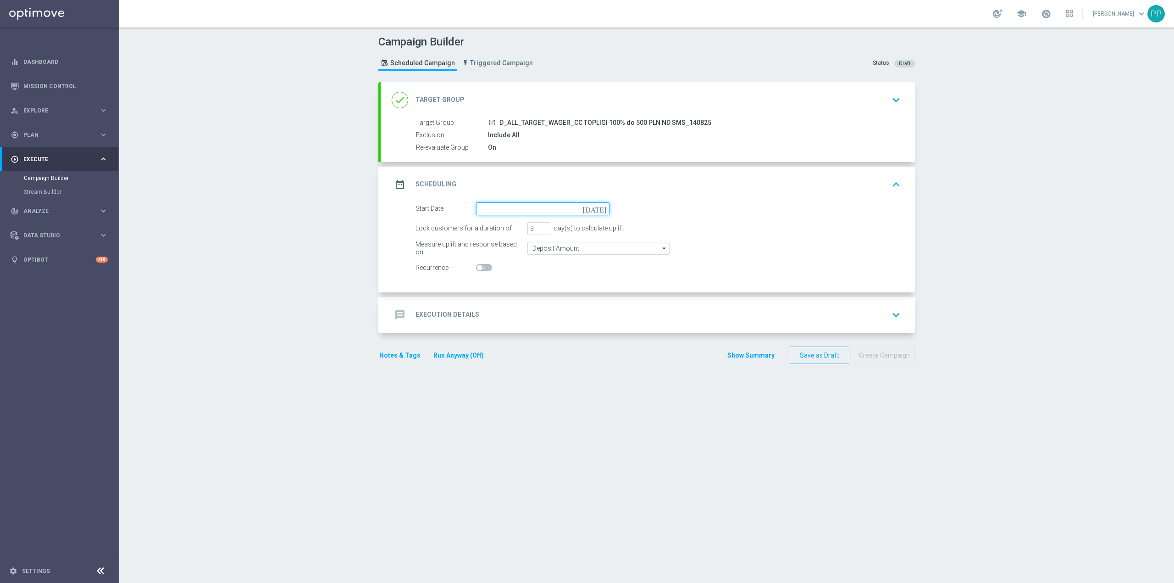
click at [483, 208] on input at bounding box center [542, 208] width 133 height 13
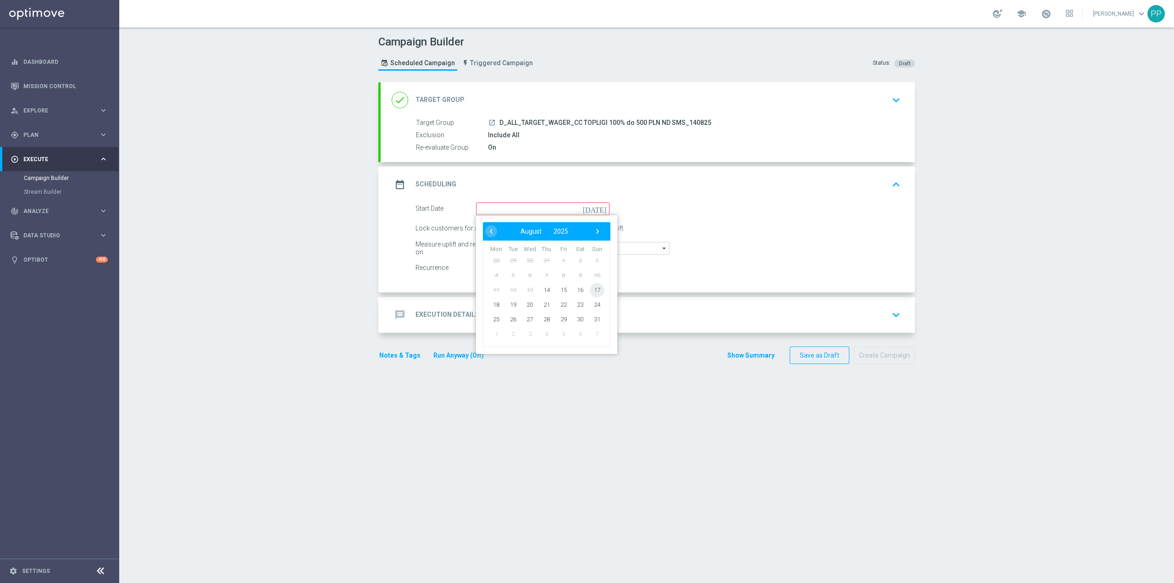
click at [596, 292] on span "17" at bounding box center [597, 289] width 15 height 15
type input "[DATE]"
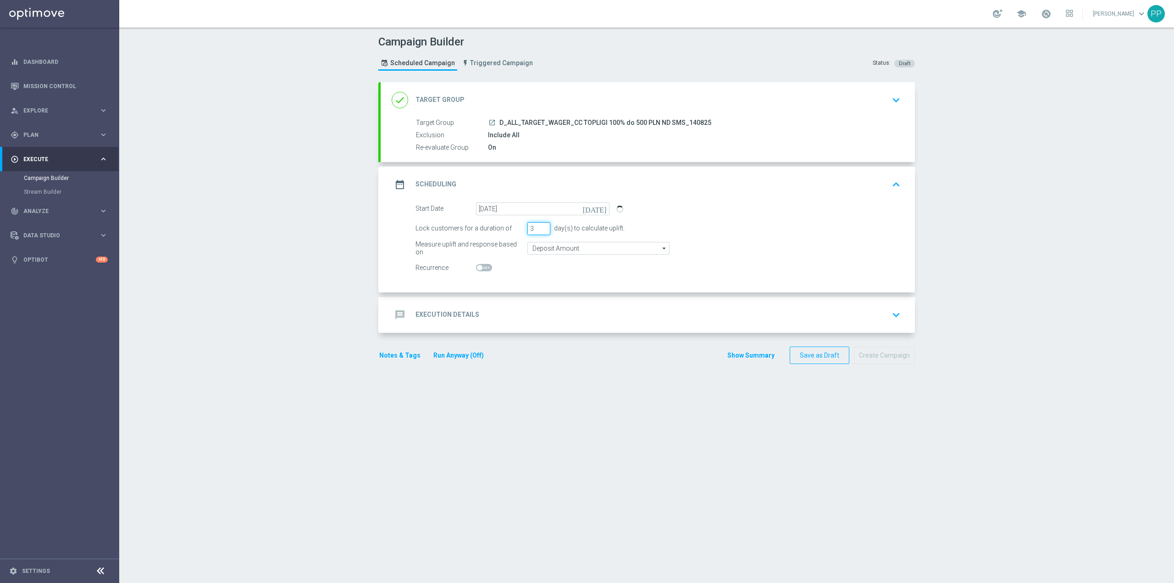
drag, startPoint x: 529, startPoint y: 230, endPoint x: 510, endPoint y: 230, distance: 18.8
click at [510, 230] on div "Lock customers for a duration of 3 day(s) to calculate uplift." at bounding box center [658, 228] width 499 height 13
type input "1"
click at [546, 248] on input "Deposit Amount" at bounding box center [599, 248] width 142 height 13
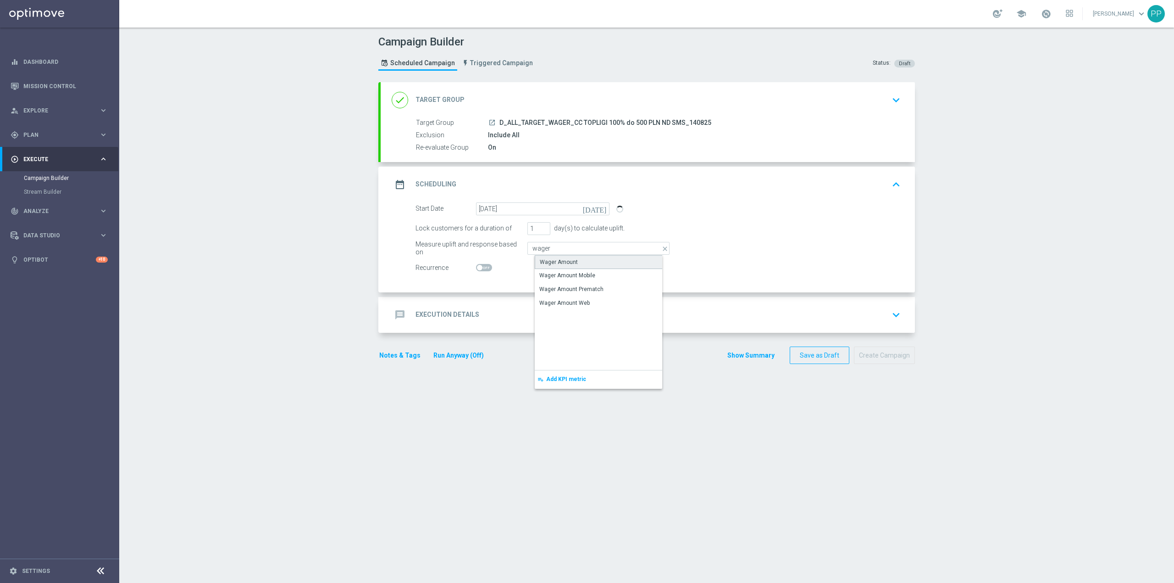
click at [553, 261] on div "Wager Amount" at bounding box center [559, 262] width 38 height 8
type input "Wager Amount"
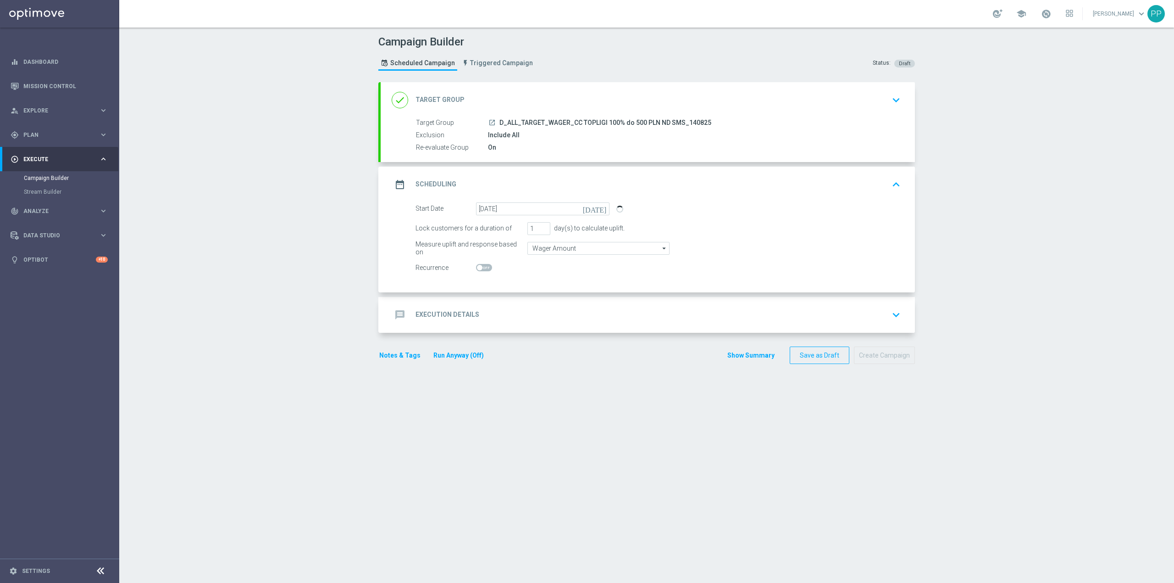
click at [542, 311] on div "message Execution Details keyboard_arrow_down" at bounding box center [648, 314] width 512 height 17
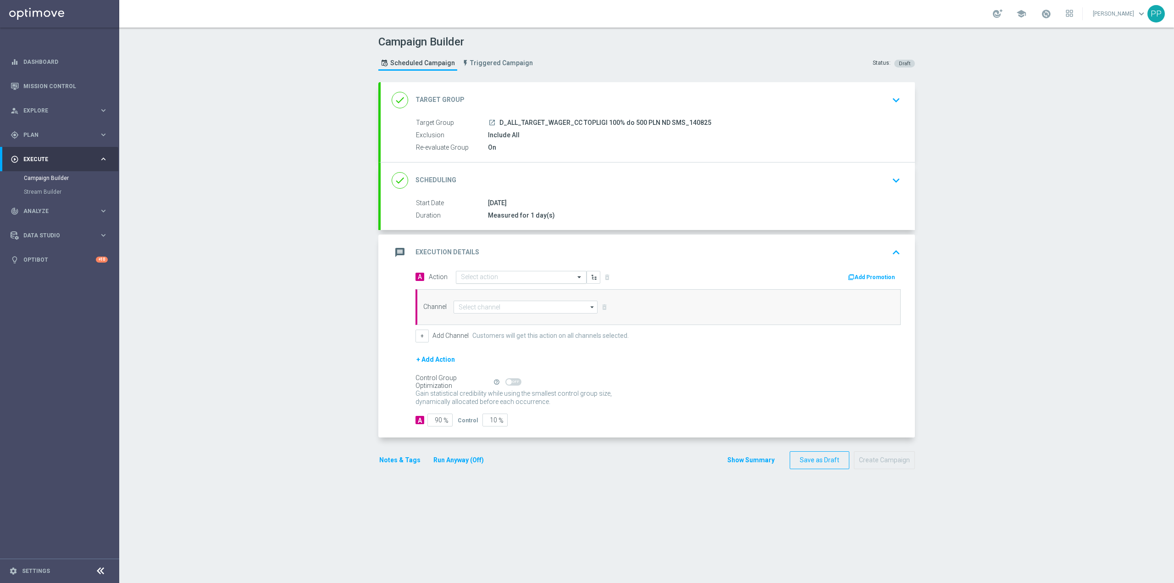
click at [506, 274] on input "text" at bounding box center [512, 277] width 102 height 8
paste input "D_ALL_TARGET_WAGER_CC TOPLIGI 100% do 500 PLN ND SMS_140825"
type input "D_ALL_TARGET_WAGER_CC TOPLIGI 100% do 500 PLN ND SMS_140825"
click at [496, 309] on button "add_new Create new action" at bounding box center [519, 305] width 127 height 11
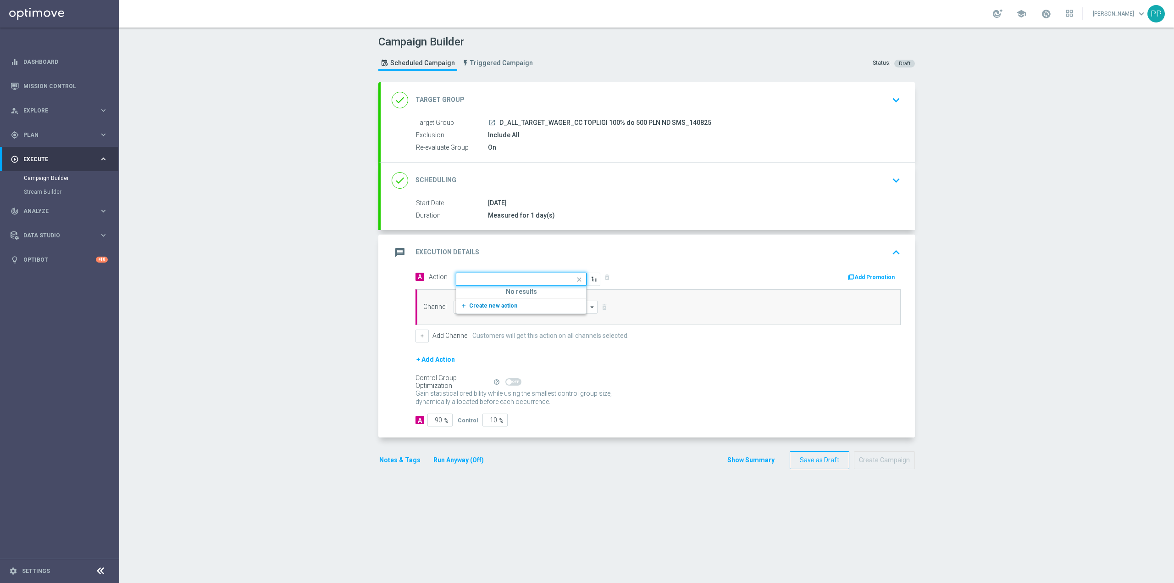
scroll to position [0, 0]
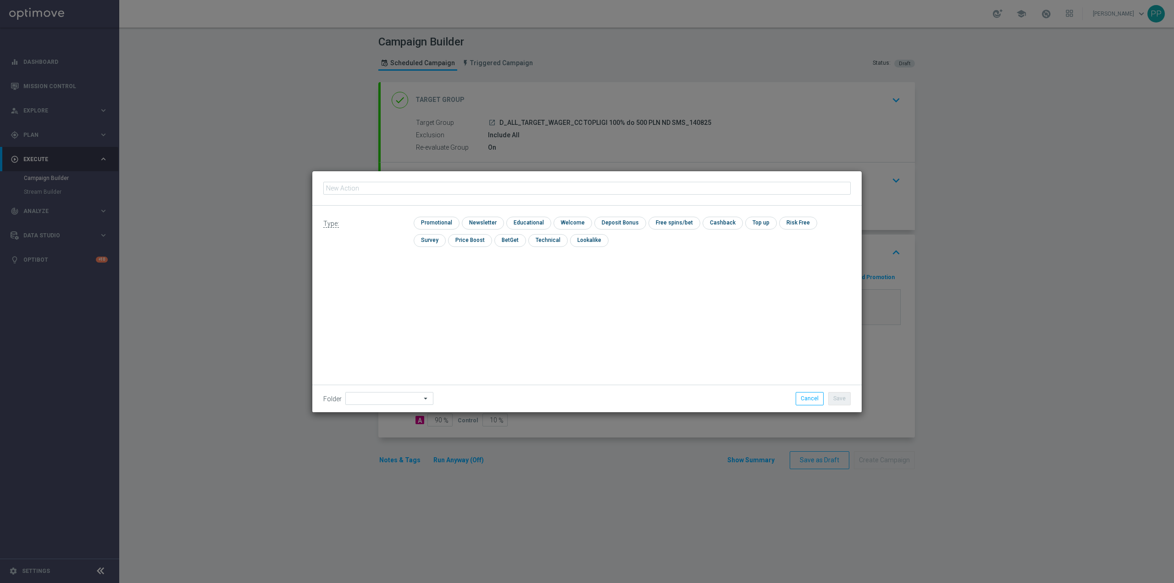
type input "D_ALL_TARGET_WAGER_CC TOPLIGI 100% do 500 PLN ND SMS_140825"
click at [424, 222] on input "checkbox" at bounding box center [436, 223] width 44 height 12
checkbox input "true"
click at [384, 400] on input at bounding box center [389, 398] width 88 height 13
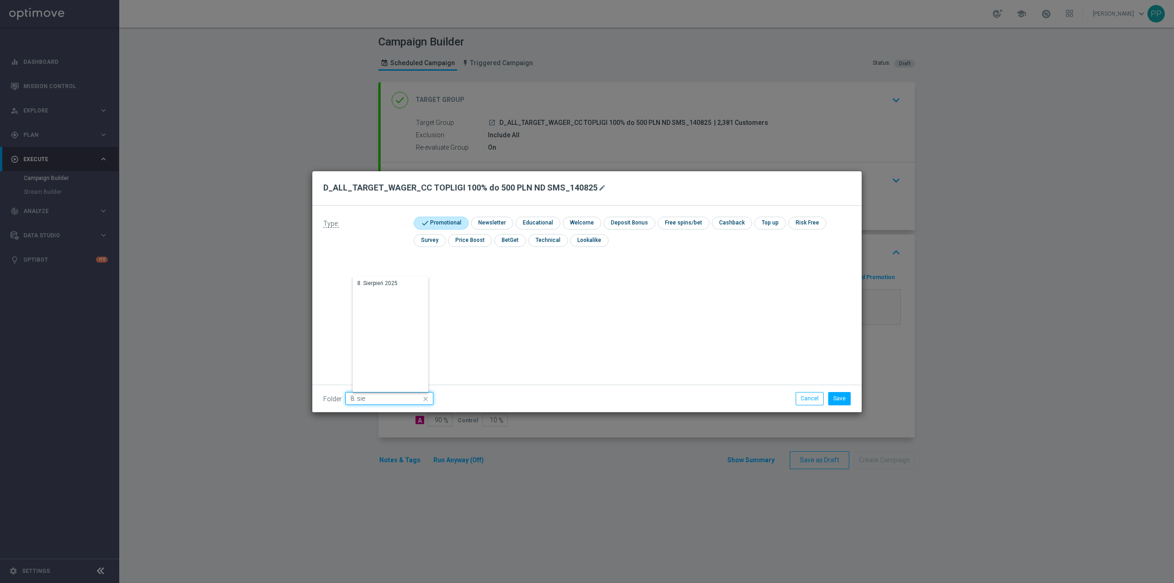
type input "8. sie"
click at [383, 276] on form "D_ALL_TARGET_WAGER_CC TOPLIGI 100% do 500 PLN ND SMS_140825 mode_edit Type: che…" at bounding box center [587, 291] width 550 height 241
click at [383, 283] on div "Type: check Promotional check Newsletter check Educational check Welcome check …" at bounding box center [587, 309] width 550 height 206
click at [364, 401] on input at bounding box center [389, 398] width 88 height 13
click at [367, 283] on div "8. Sierpień 2025" at bounding box center [377, 283] width 40 height 8
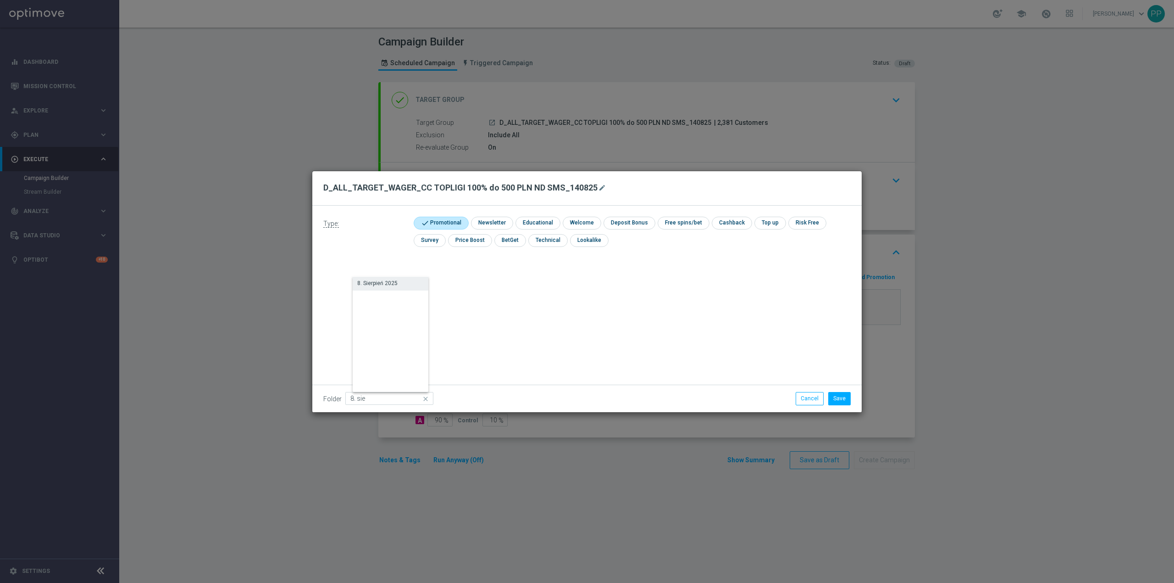
type input "8. Sierpień 2025"
click at [837, 400] on button "Save" at bounding box center [839, 398] width 22 height 13
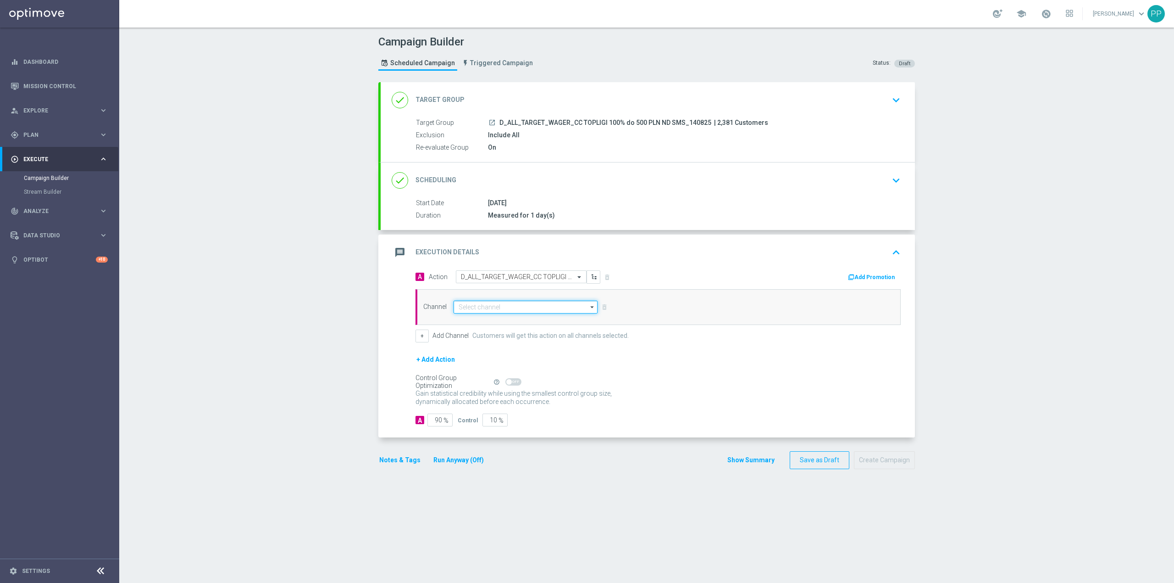
click at [506, 303] on input at bounding box center [526, 306] width 144 height 13
click at [492, 337] on div "SMS" at bounding box center [529, 334] width 136 height 13
type input "SMS"
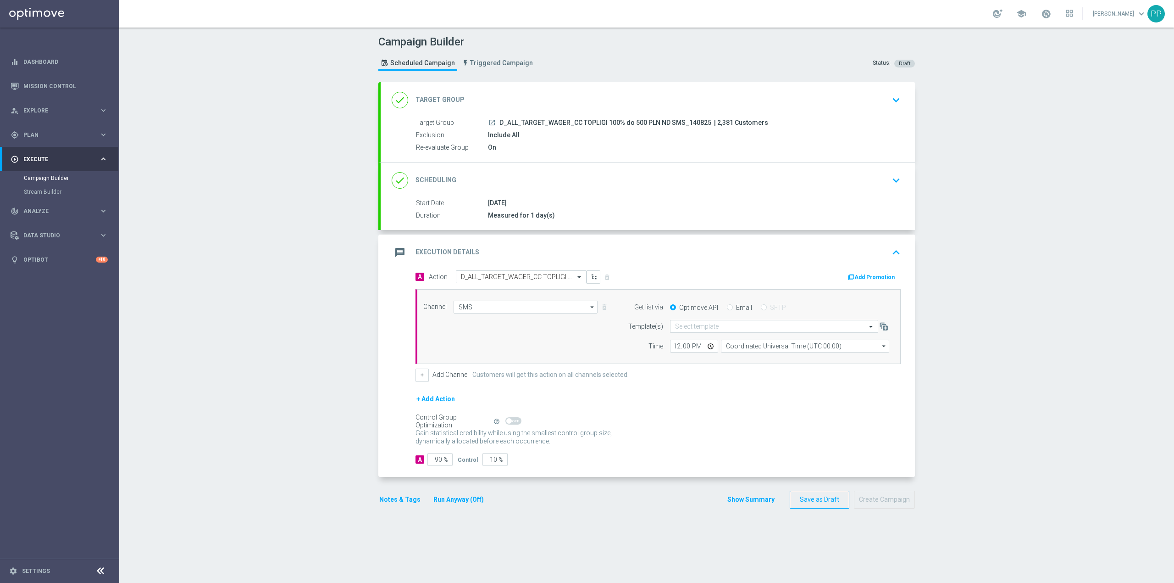
click at [763, 325] on input "text" at bounding box center [765, 326] width 180 height 8
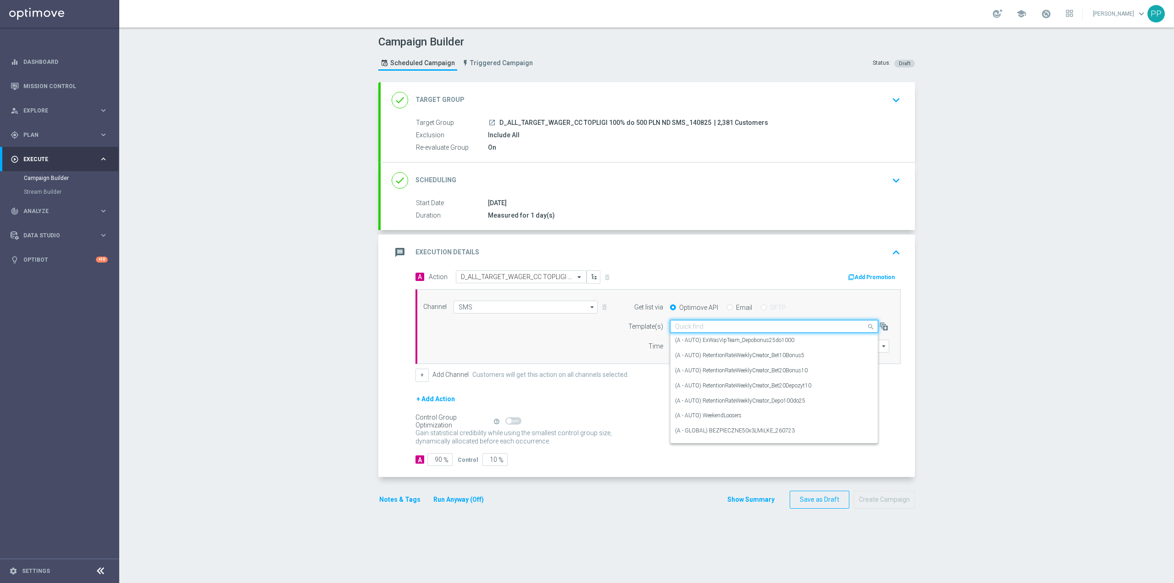
paste input "D_ALL_TARGET_WAGER_CC TOPLIGI 100% do 500 PLN ND SMS_140825"
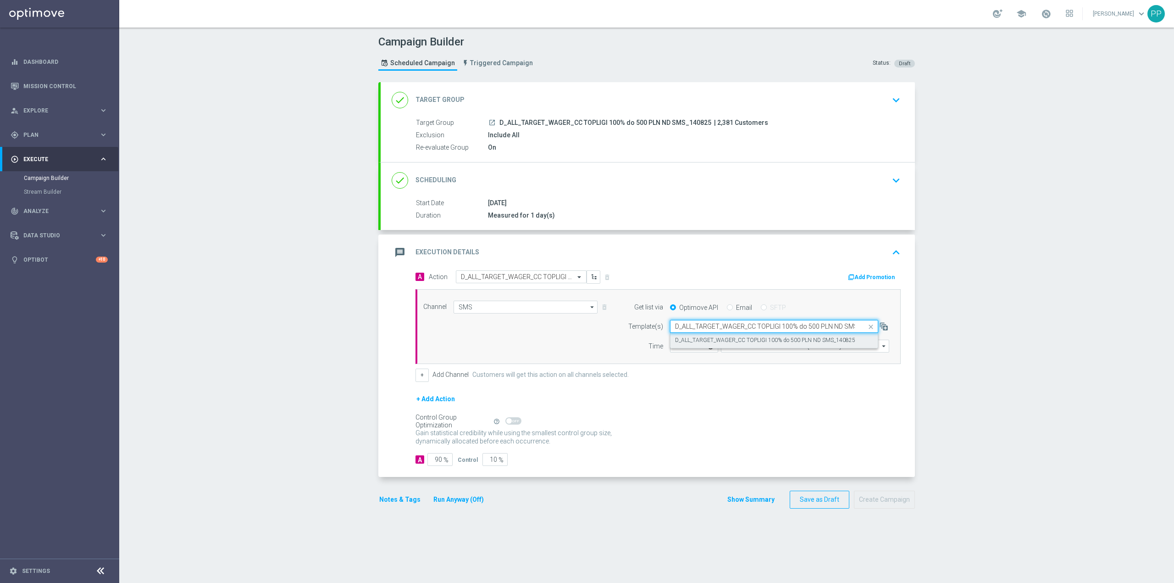
scroll to position [0, 25]
click at [758, 339] on label "D_ALL_TARGET_WAGER_CC TOPLIGI 100% do 500 PLN ND SMS_140825" at bounding box center [765, 340] width 180 height 8
type input "D_ALL_TARGET_WAGER_CC TOPLIGI 100% do 500 PLN ND SMS_140825"
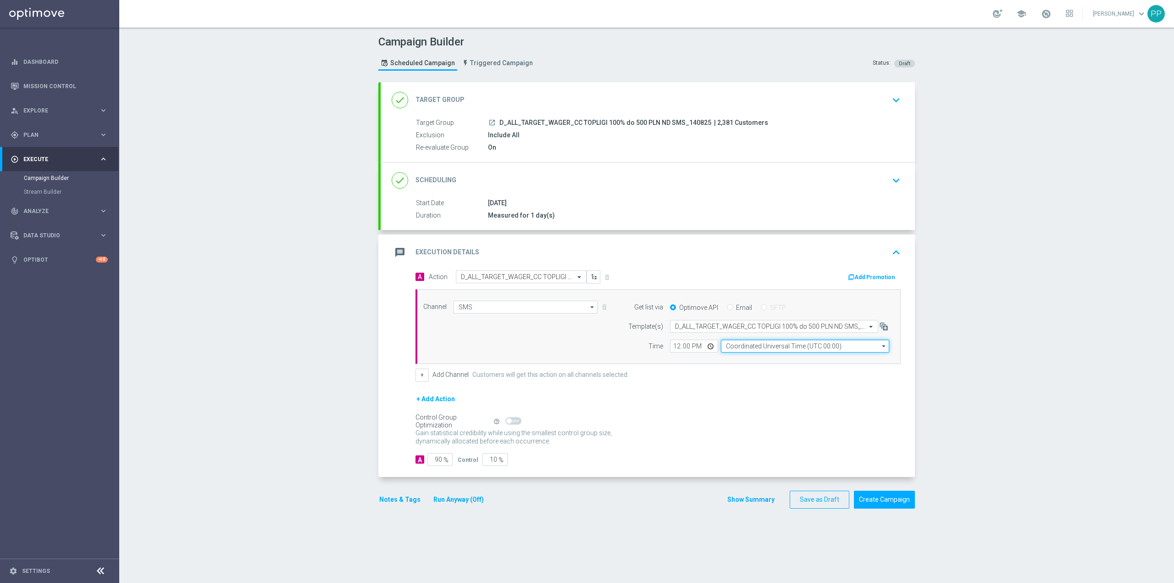
click at [765, 350] on input "Coordinated Universal Time (UTC 00:00)" at bounding box center [805, 345] width 168 height 13
click at [761, 361] on div "Central European Time ([GEOGRAPHIC_DATA]) (UTC +02:00)" at bounding box center [808, 359] width 150 height 8
type input "Central European Time ([GEOGRAPHIC_DATA]) (UTC +02:00)"
click at [671, 346] on input "12:00" at bounding box center [694, 345] width 48 height 13
click at [673, 345] on input "18:00" at bounding box center [694, 345] width 48 height 13
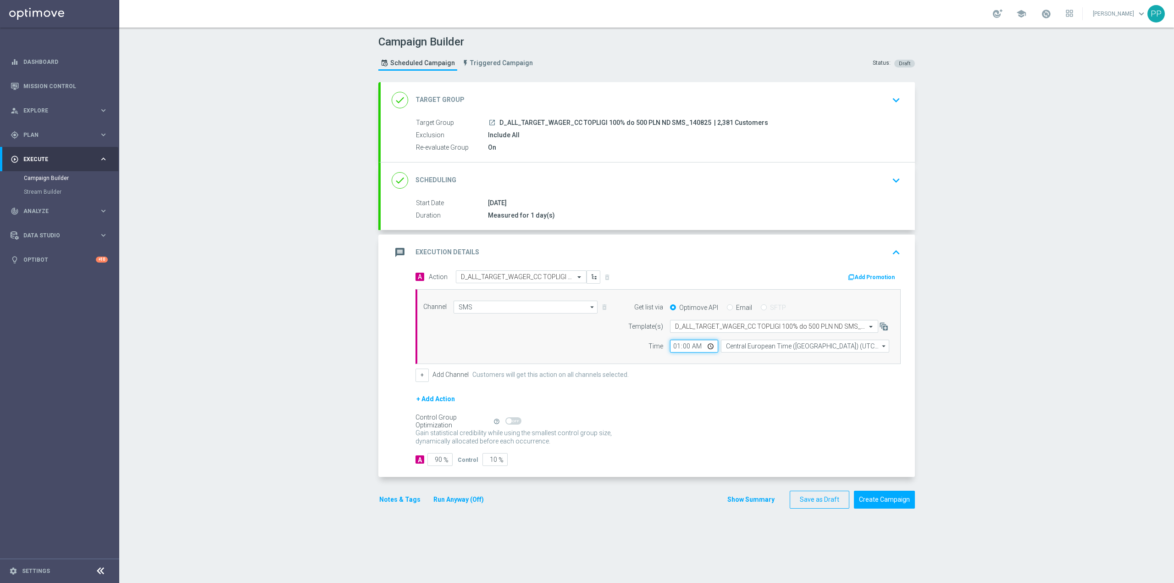
type input "15:00"
click at [280, 409] on div "Campaign Builder Scheduled Campaign Triggered Campaign Status: Draft done Targe…" at bounding box center [646, 305] width 1055 height 555
click at [432, 466] on input "90" at bounding box center [440, 459] width 25 height 13
click at [432, 465] on input "90" at bounding box center [440, 459] width 25 height 13
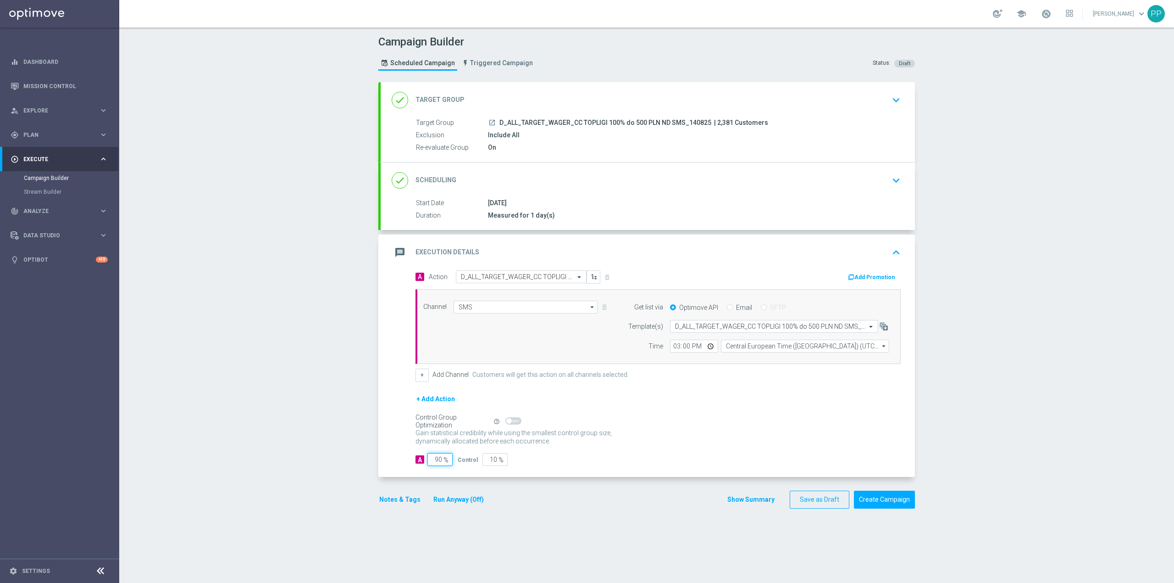
type input "9"
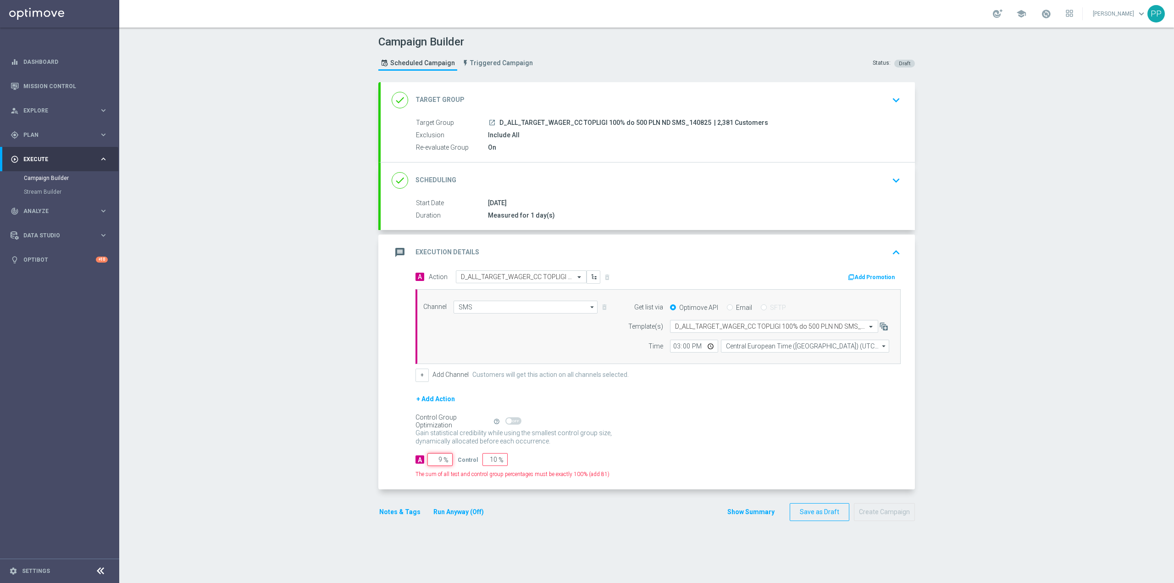
type input "91"
type input "95"
type input "5"
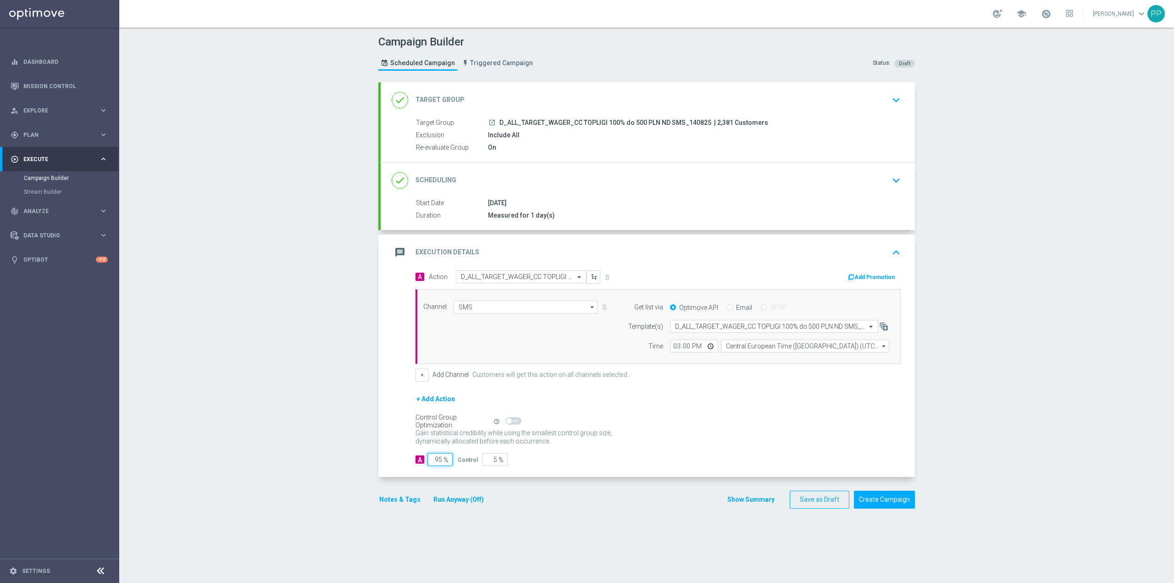
type input "95"
drag, startPoint x: 342, startPoint y: 435, endPoint x: 373, endPoint y: 461, distance: 41.0
click at [342, 434] on div "Campaign Builder Scheduled Campaign Triggered Campaign Status: Draft done Targe…" at bounding box center [646, 305] width 1055 height 555
click at [402, 501] on button "Notes & Tags" at bounding box center [399, 499] width 43 height 11
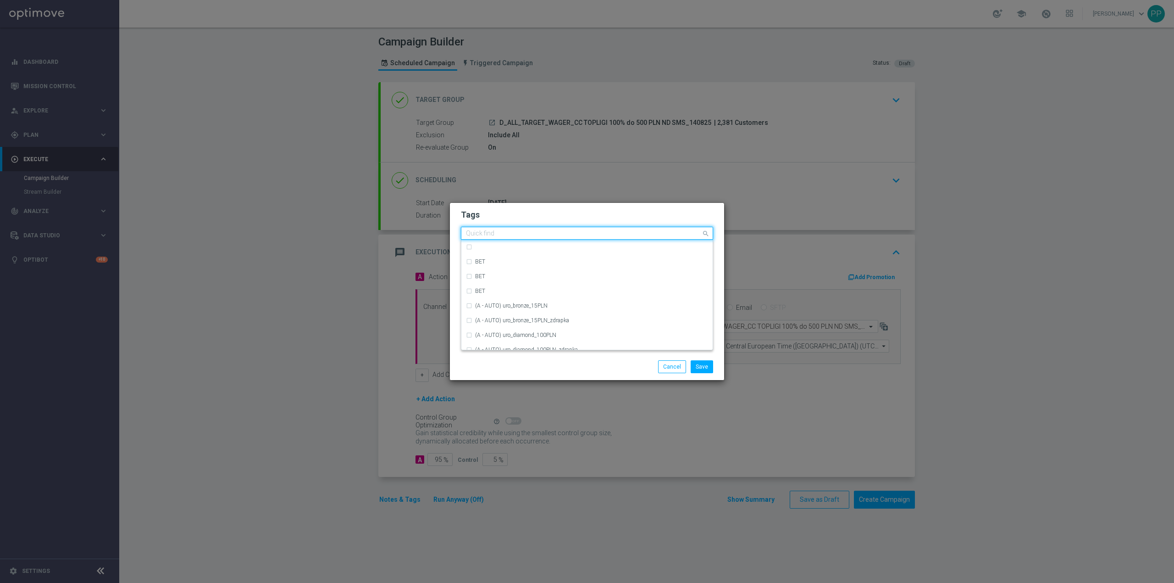
click at [494, 235] on input "text" at bounding box center [583, 234] width 235 height 8
click at [564, 266] on div "D" at bounding box center [591, 264] width 233 height 6
type input "D"
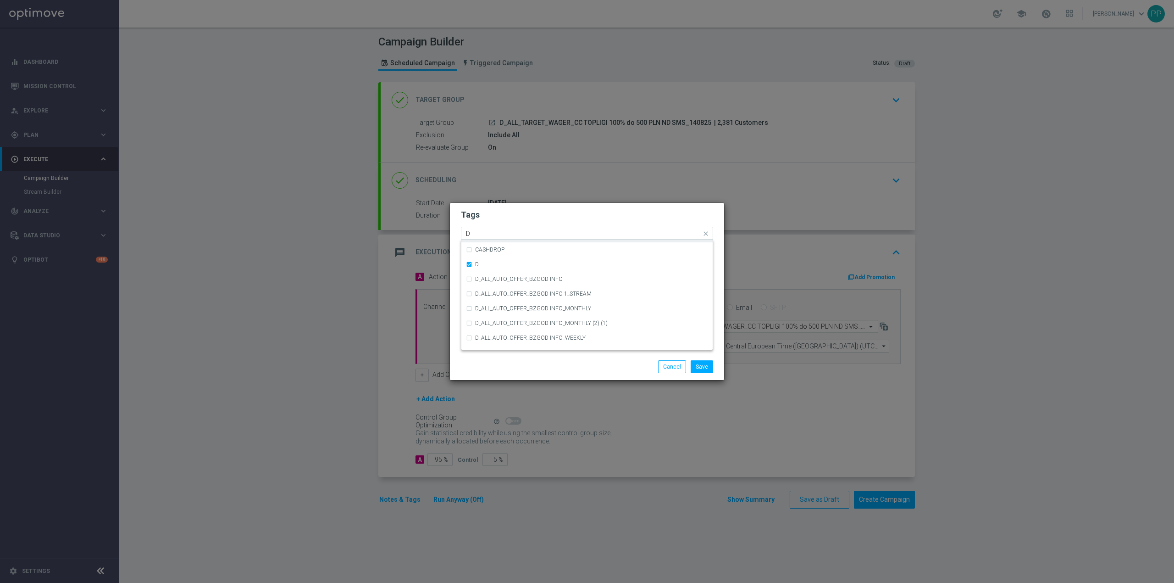
click at [535, 233] on input "D" at bounding box center [583, 234] width 235 height 8
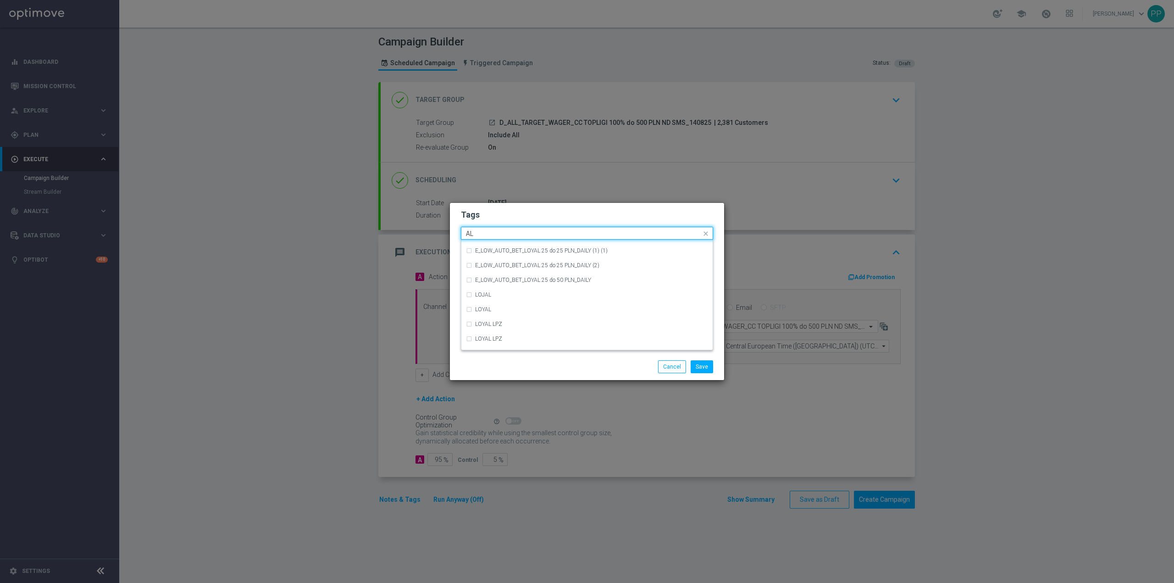
scroll to position [0, 0]
click at [541, 245] on div "ALL" at bounding box center [591, 247] width 233 height 6
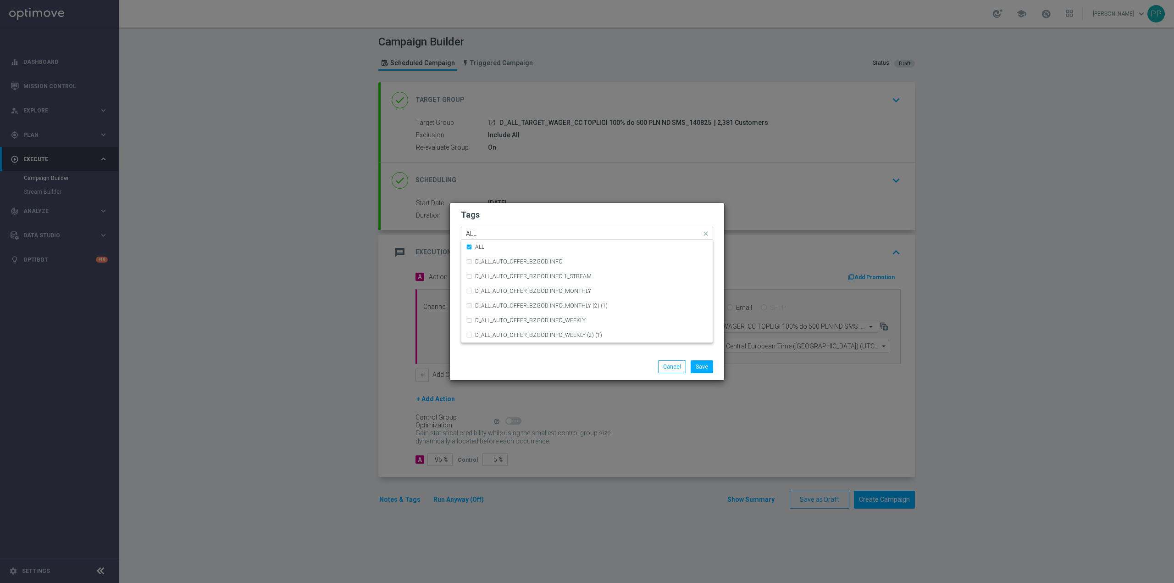
click at [531, 233] on input "ALL" at bounding box center [583, 234] width 235 height 8
type input "A"
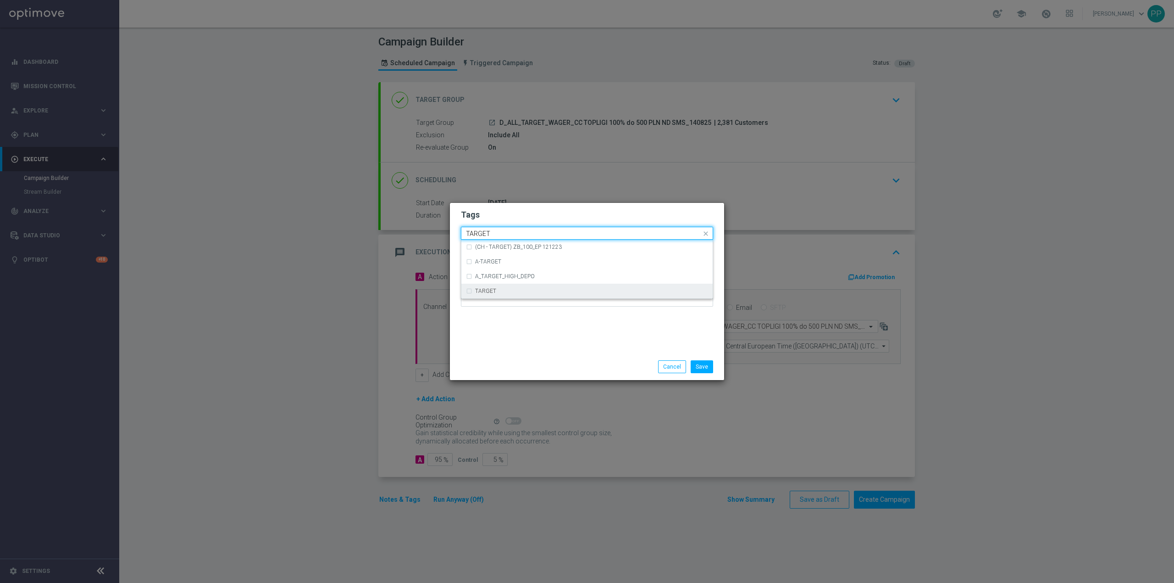
click at [500, 289] on div "TARGET" at bounding box center [591, 291] width 233 height 6
click at [503, 233] on input "TARGET" at bounding box center [583, 234] width 235 height 8
type input "T"
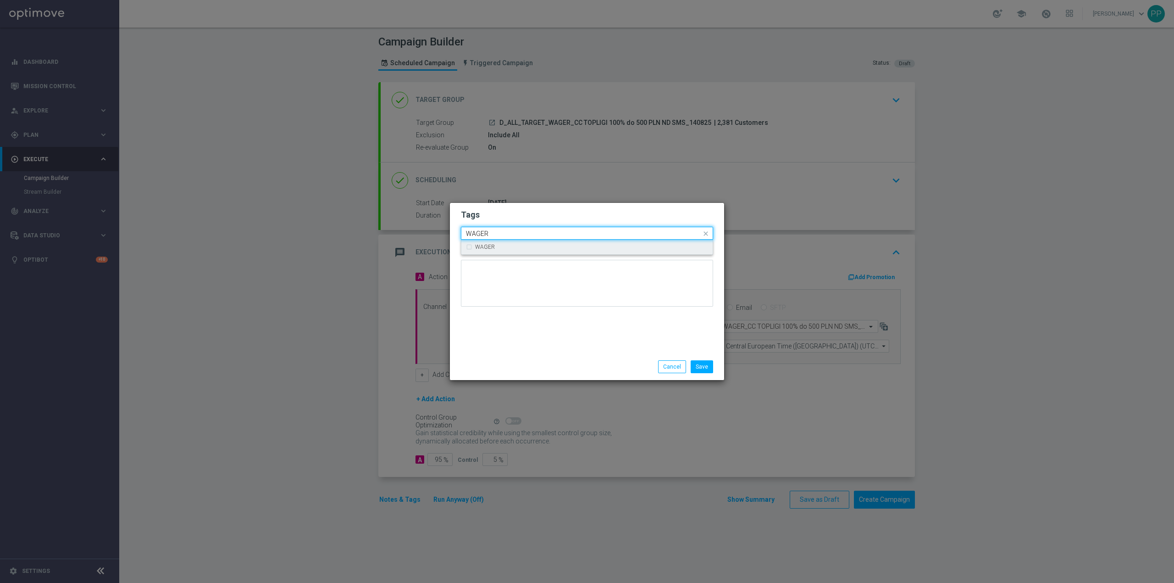
click at [479, 248] on label "WAGER" at bounding box center [485, 247] width 20 height 6
click at [488, 233] on input "WAGER" at bounding box center [583, 234] width 235 height 8
type input "W"
click at [496, 259] on label "Call Center" at bounding box center [488, 262] width 26 height 6
type input "Call"
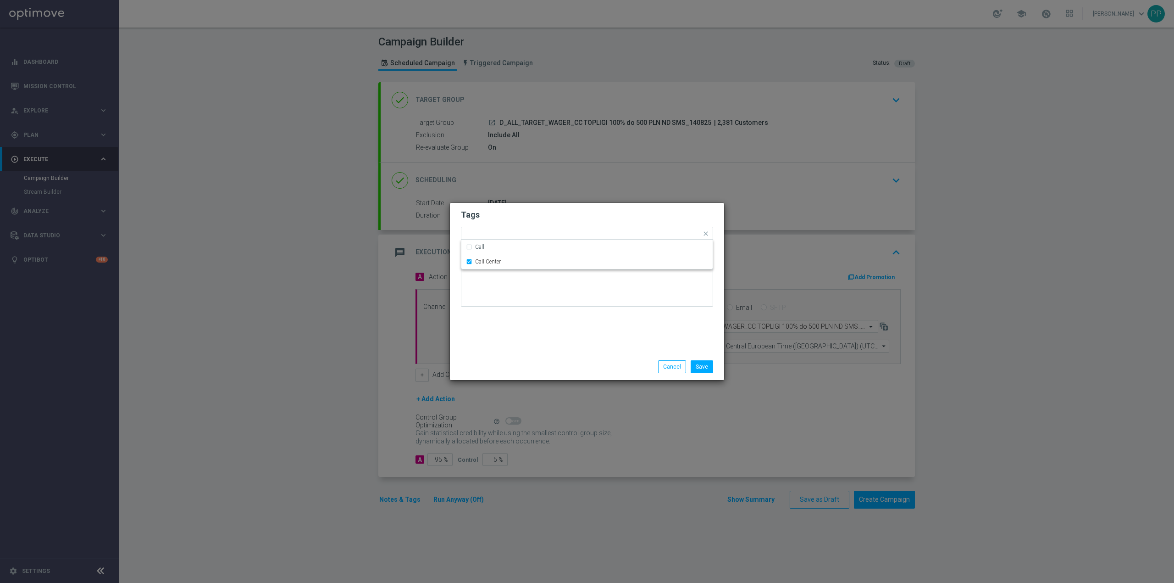
click at [523, 317] on div "Tags Quick find × D × ALL × TARGET × WAGER × Call Center Call Call Center Notes" at bounding box center [587, 278] width 274 height 150
click at [705, 369] on button "Save" at bounding box center [702, 366] width 22 height 13
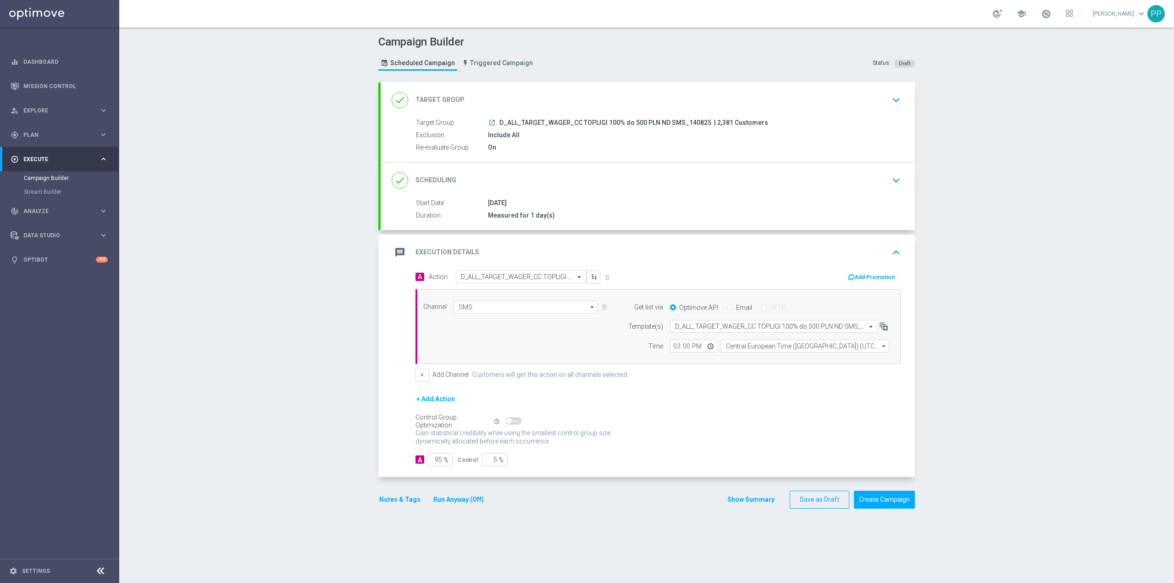
click at [402, 502] on button "Notes & Tags" at bounding box center [399, 499] width 43 height 11
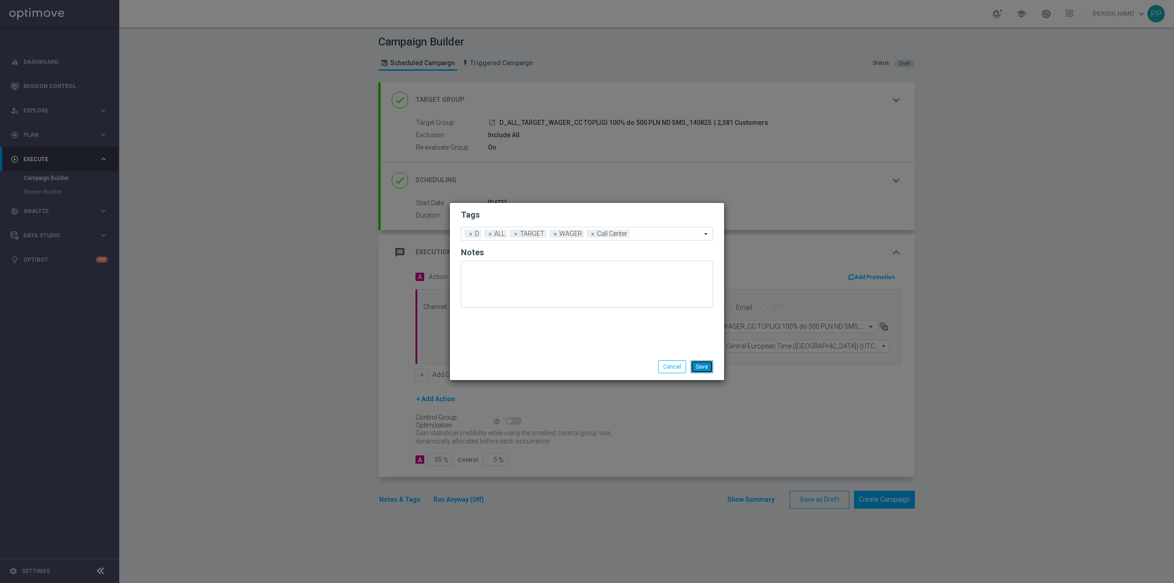
click at [706, 362] on button "Save" at bounding box center [702, 366] width 22 height 13
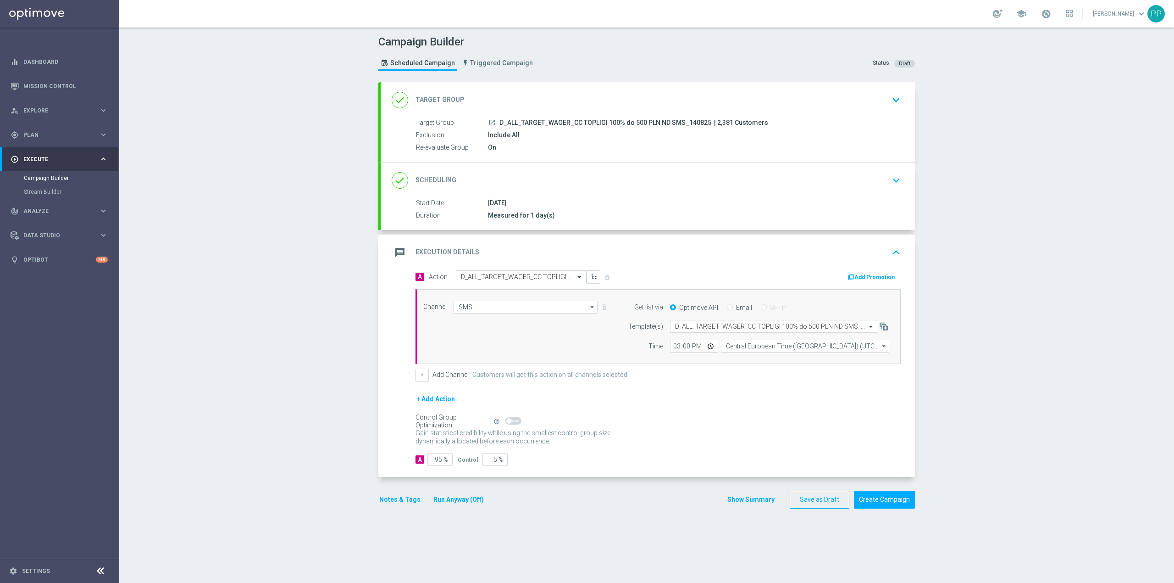
click at [593, 256] on div "message Execution Details keyboard_arrow_up" at bounding box center [648, 252] width 512 height 17
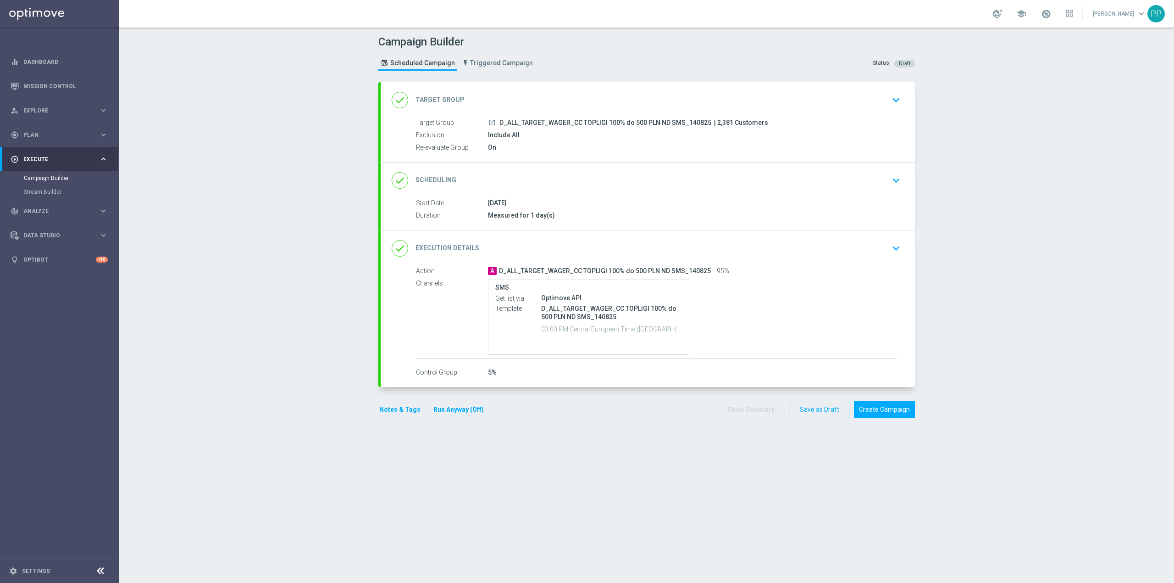
click at [323, 305] on div "Campaign Builder Scheduled Campaign Triggered Campaign Status: Draft done Targe…" at bounding box center [646, 305] width 1055 height 555
click at [884, 412] on button "Create Campaign" at bounding box center [884, 409] width 61 height 18
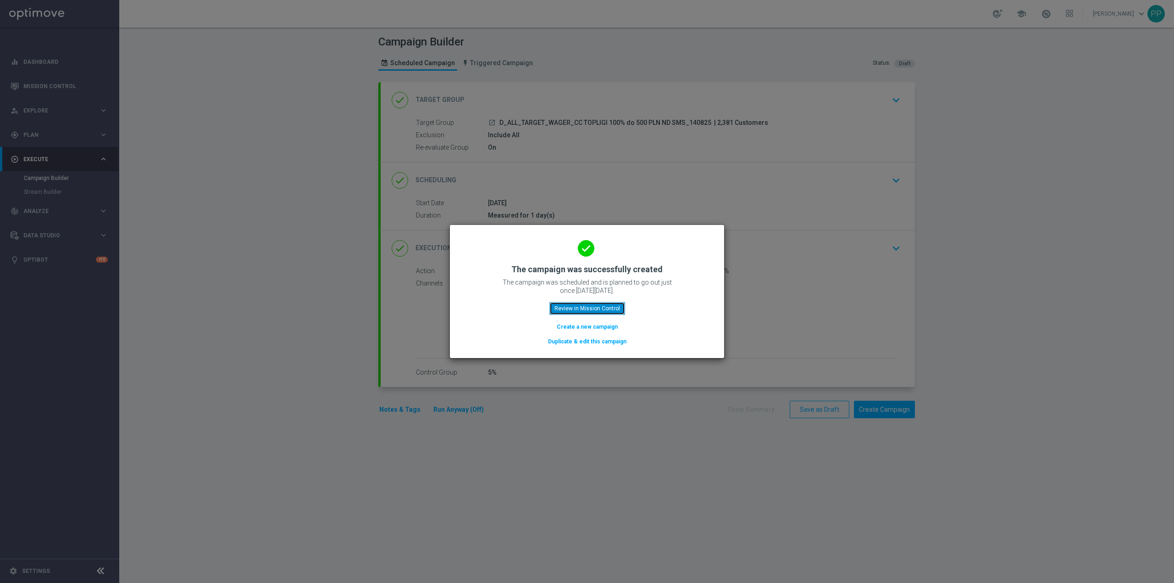
click at [597, 306] on button "Review in Mission Control" at bounding box center [588, 308] width 76 height 13
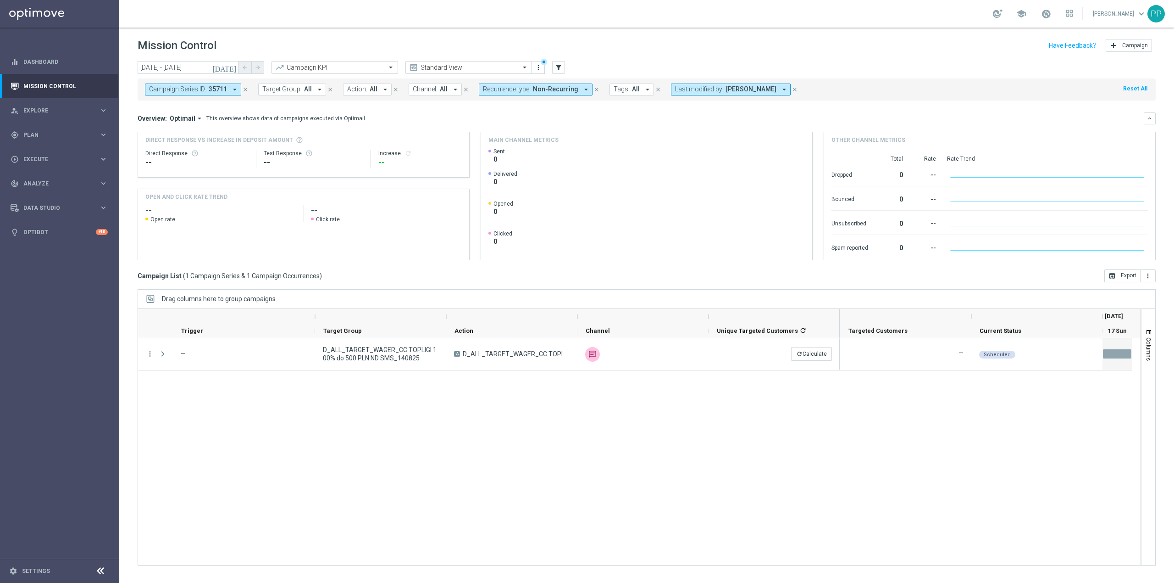
click at [244, 89] on icon "close" at bounding box center [245, 89] width 6 height 6
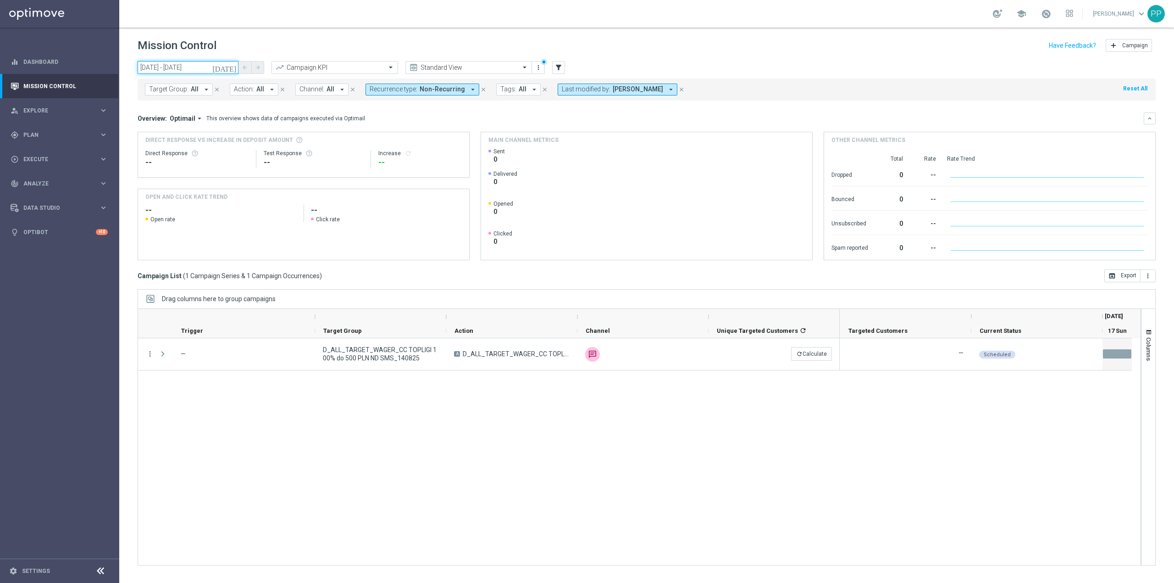
click at [191, 72] on input "[DATE] - [DATE]" at bounding box center [188, 67] width 101 height 13
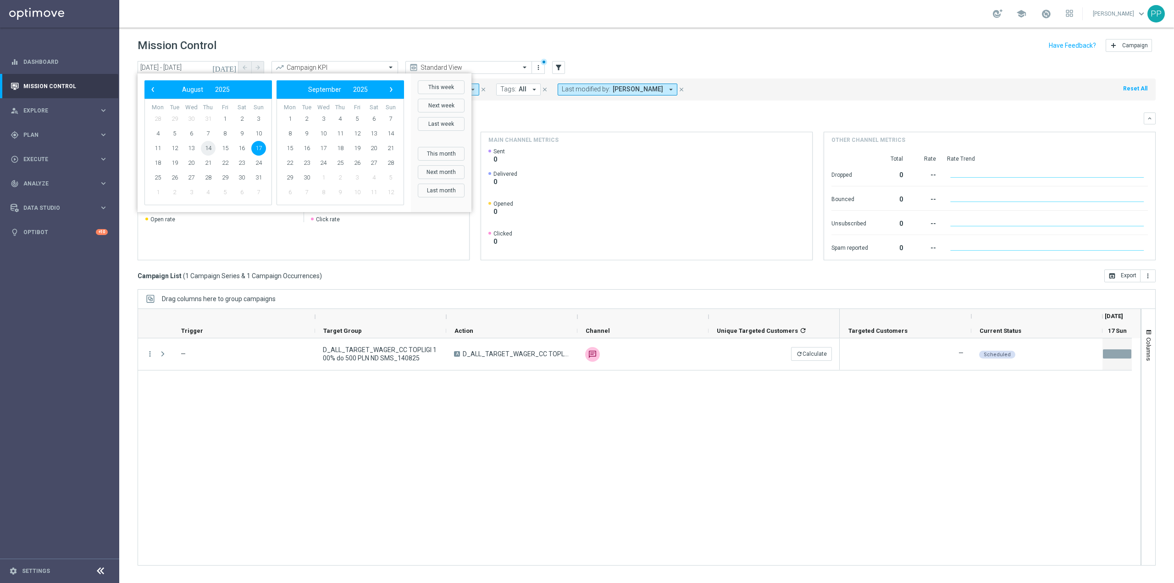
click at [212, 149] on span "14" at bounding box center [208, 148] width 15 height 15
click at [263, 145] on span "17" at bounding box center [258, 148] width 15 height 15
type input "[DATE] - [DATE]"
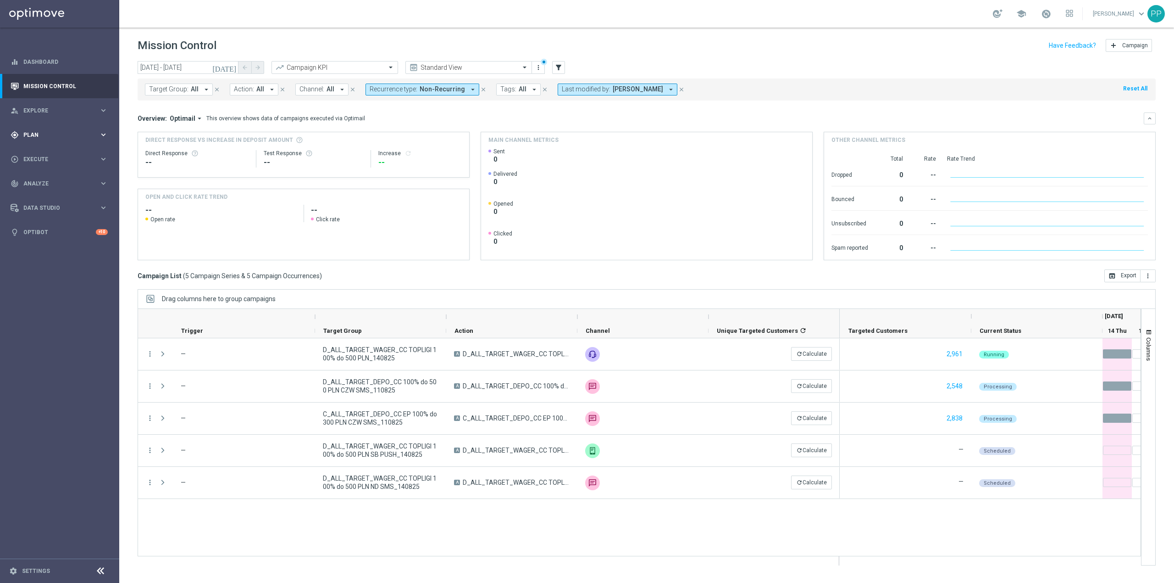
click at [22, 142] on div "gps_fixed Plan keyboard_arrow_right" at bounding box center [59, 134] width 118 height 24
click at [56, 156] on link "Target Groups" at bounding box center [60, 153] width 72 height 7
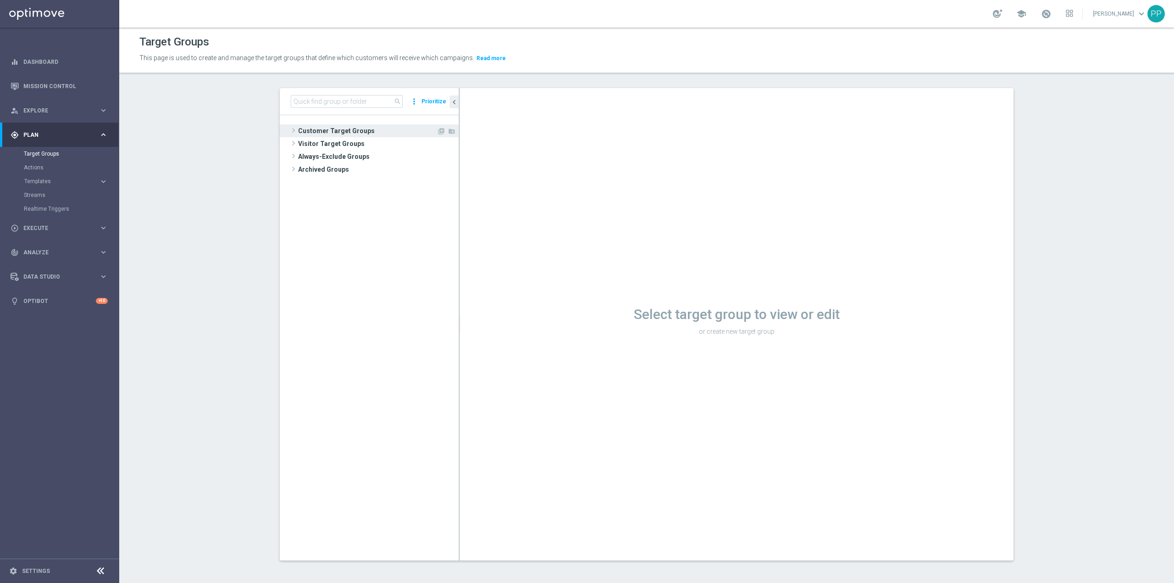
click at [367, 127] on span "Customer Target Groups" at bounding box center [367, 130] width 139 height 13
